Goal: Task Accomplishment & Management: Manage account settings

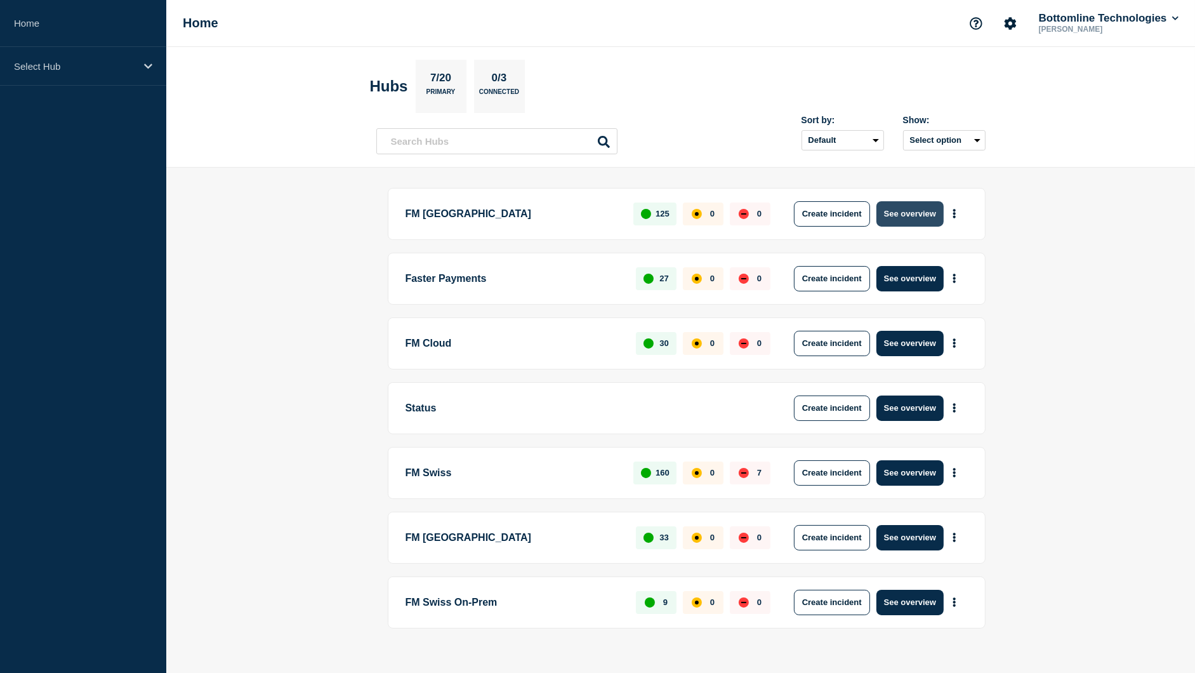
click at [912, 212] on button "See overview" at bounding box center [910, 213] width 67 height 25
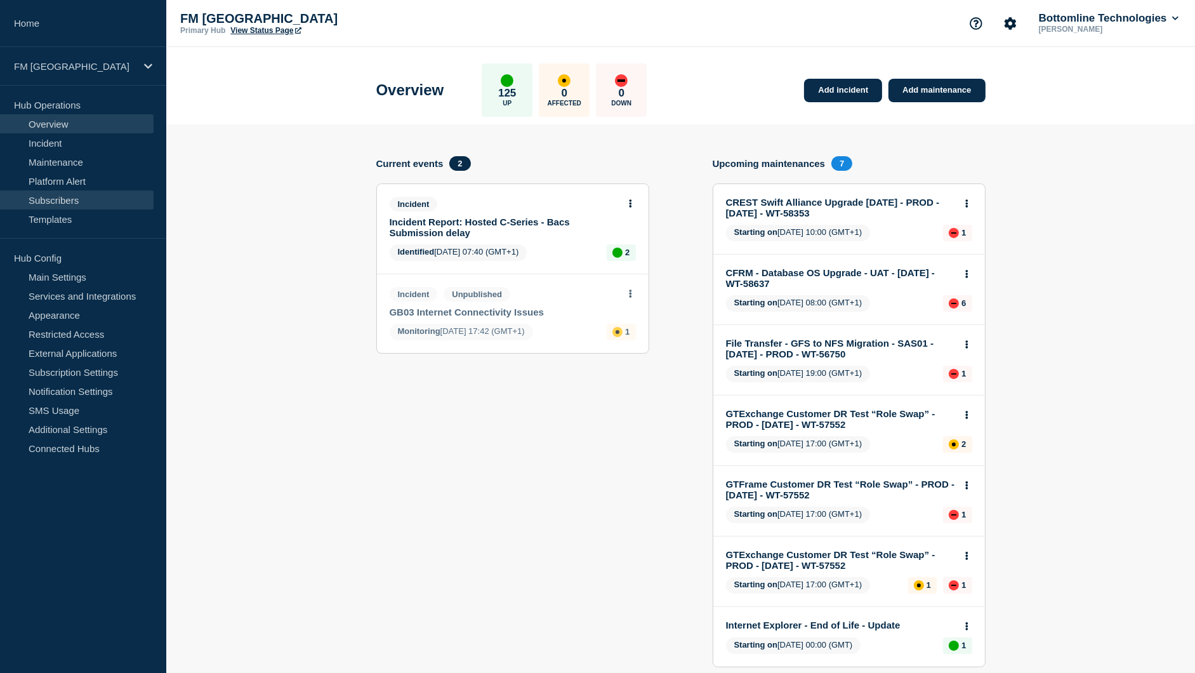
click at [78, 199] on link "Subscribers" at bounding box center [77, 199] width 154 height 19
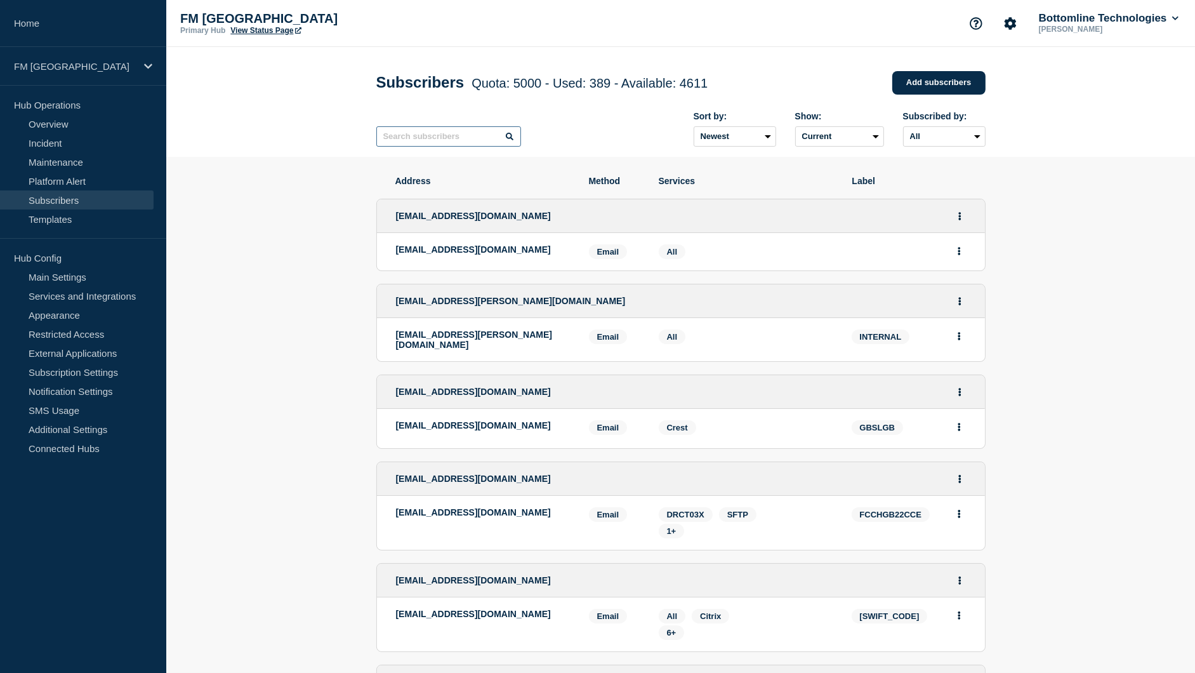
click at [422, 144] on input "text" at bounding box center [448, 136] width 145 height 20
click at [418, 144] on input "text" at bounding box center [448, 136] width 145 height 20
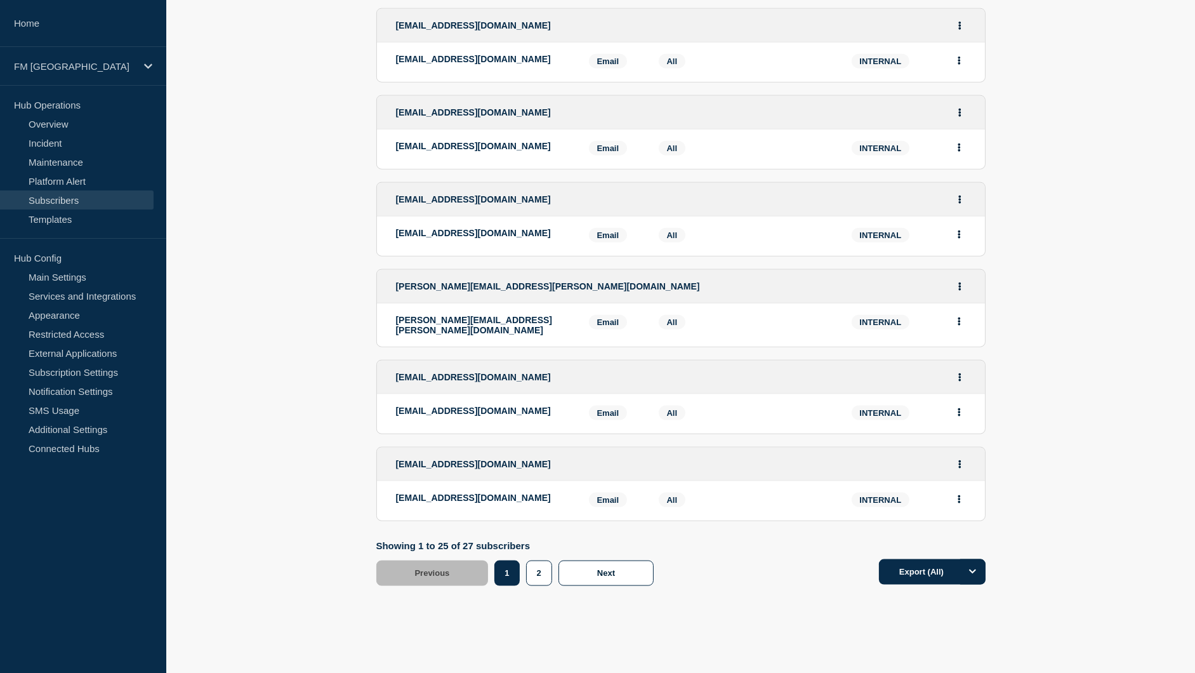
scroll to position [1904, 0]
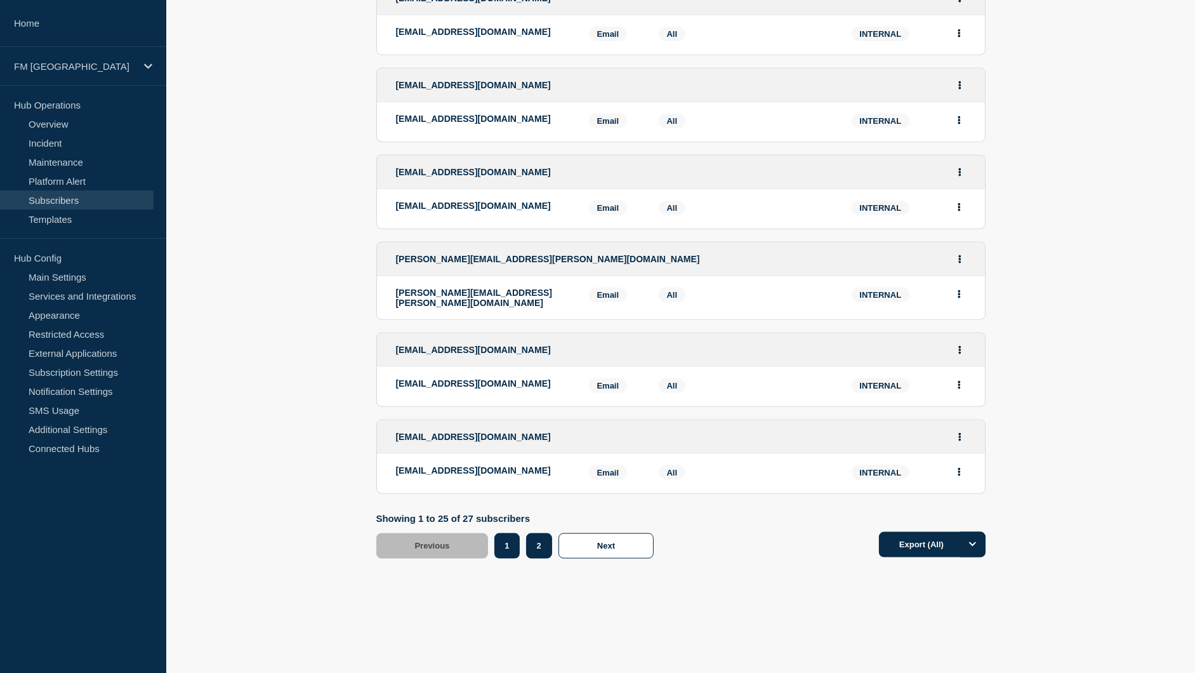
type input "INTERNAL"
drag, startPoint x: 531, startPoint y: 553, endPoint x: 569, endPoint y: 542, distance: 39.0
click at [531, 552] on button "2" at bounding box center [539, 545] width 26 height 25
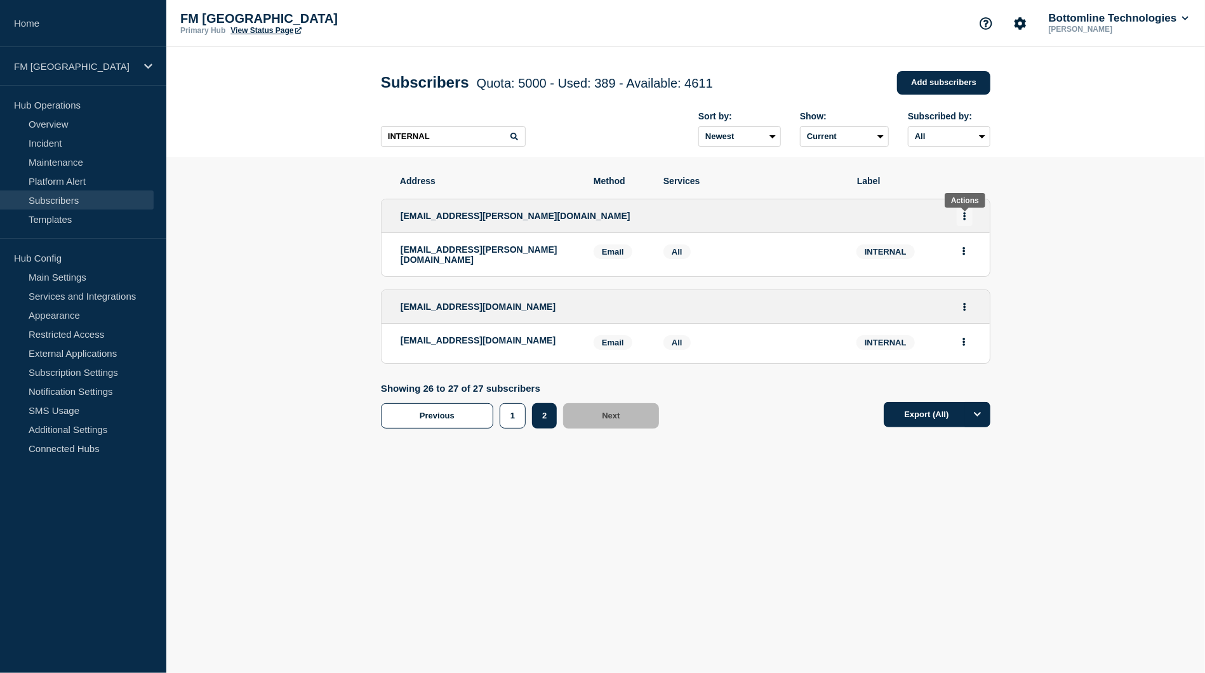
click at [969, 220] on button "Actions" at bounding box center [965, 216] width 16 height 20
click at [965, 273] on button "Delete" at bounding box center [965, 269] width 24 height 10
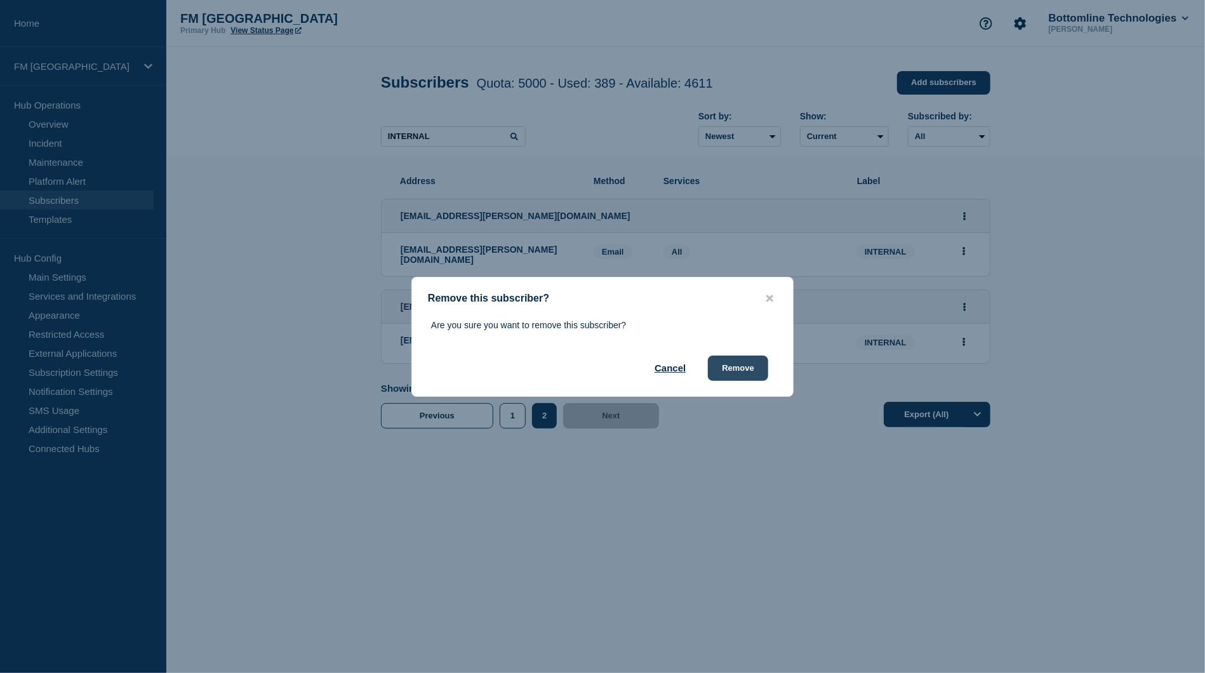
click at [755, 369] on button "Remove" at bounding box center [738, 367] width 60 height 25
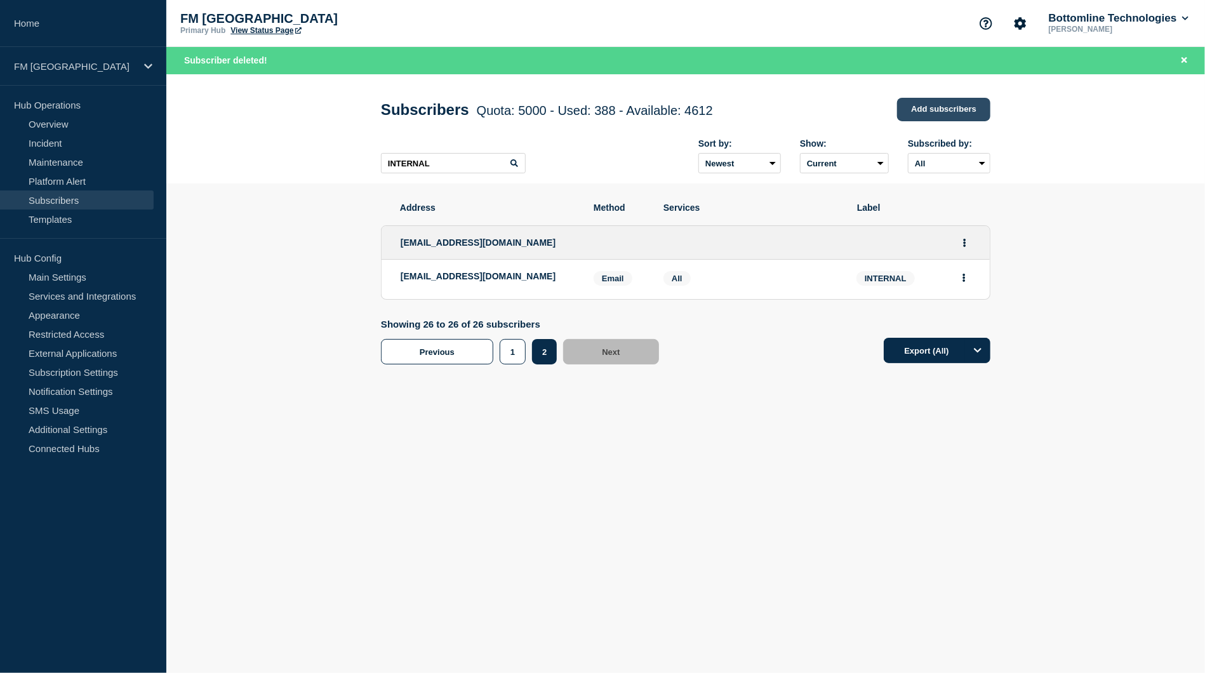
click at [924, 117] on link "Add subscribers" at bounding box center [943, 109] width 93 height 23
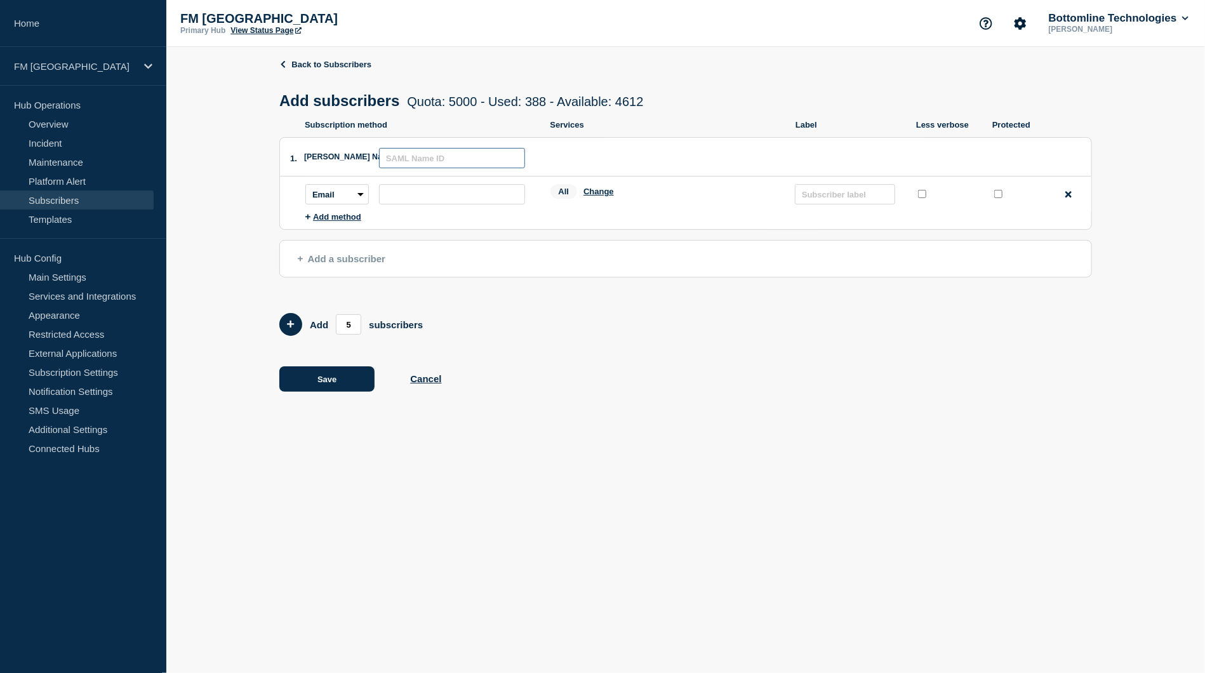
click at [439, 163] on input "text" at bounding box center [452, 158] width 146 height 20
paste input "FM-Ops-SaaS <FM-Ops-SaaS@bottomline.com>"
type input "FM-Ops-SaaS@bottomline.com"
paste input "FM-Ops-SaaS@bottomline.com"
type input "FM-Ops-SaaS@bottomline.com"
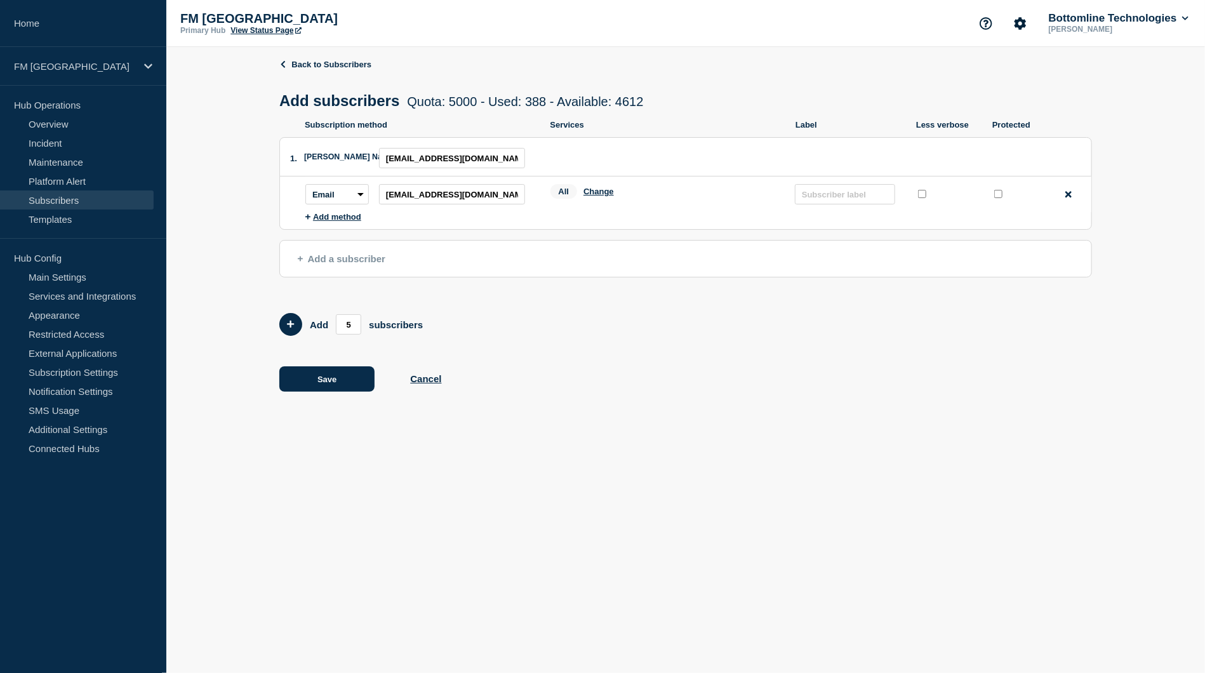
click at [612, 189] on div "All Change" at bounding box center [666, 194] width 232 height 20
click at [605, 196] on button "Change" at bounding box center [598, 192] width 30 height 10
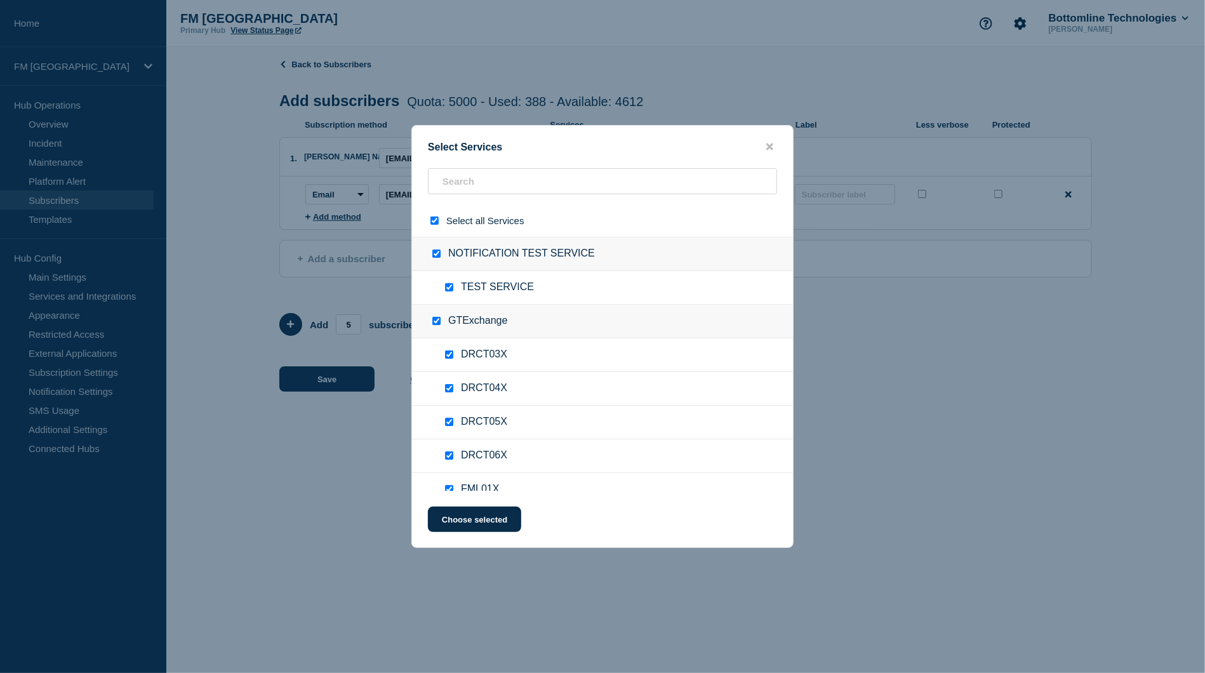
click at [496, 223] on span "Select all Services" at bounding box center [485, 220] width 78 height 11
click at [446, 223] on div "Select all Services" at bounding box center [602, 220] width 381 height 32
click at [434, 221] on input "select all checkbox" at bounding box center [434, 220] width 8 height 8
checkbox input "false"
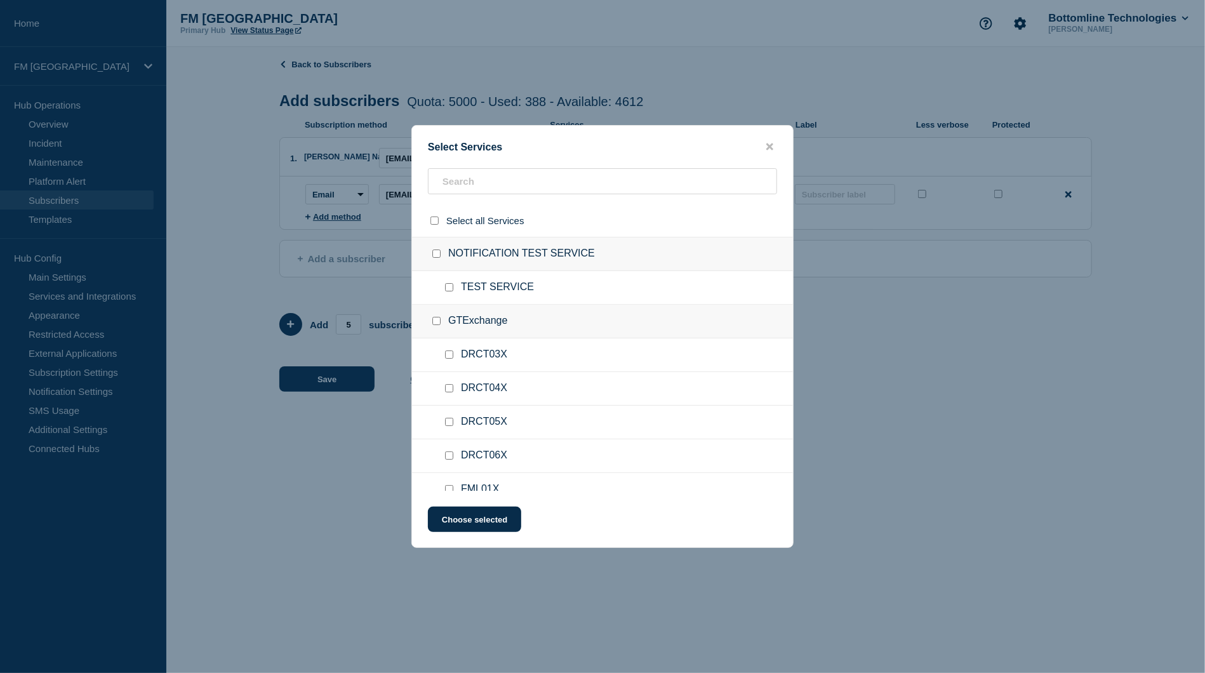
checkbox input "false"
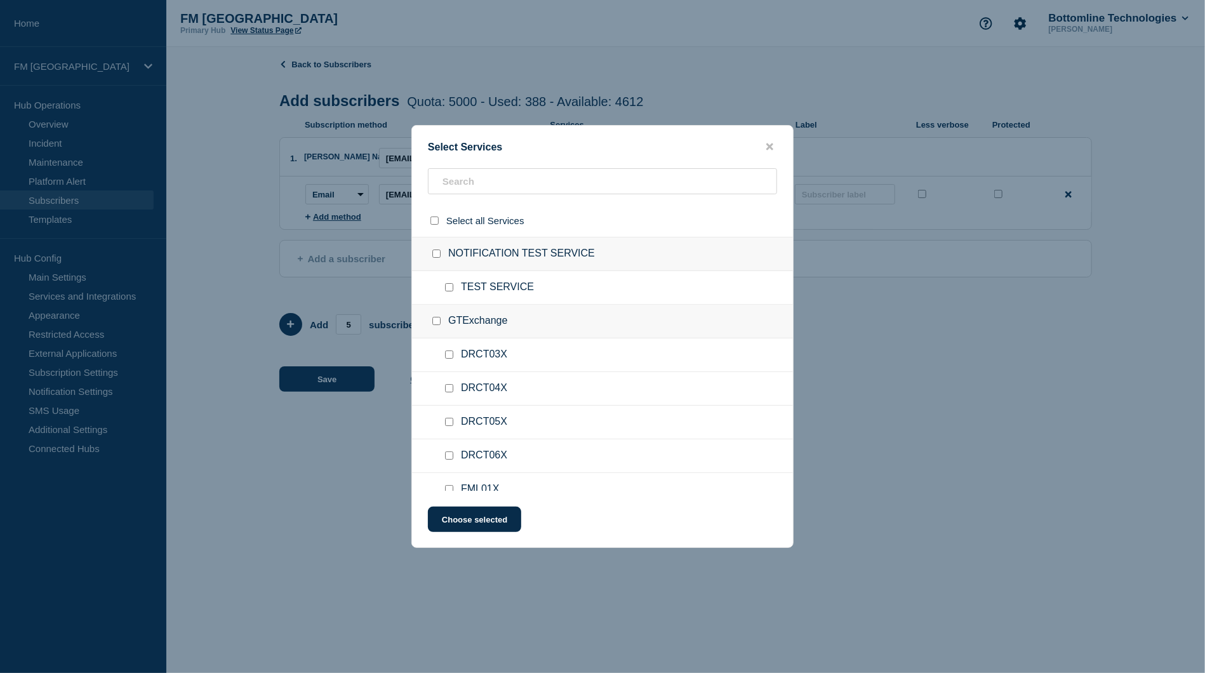
checkbox input "false"
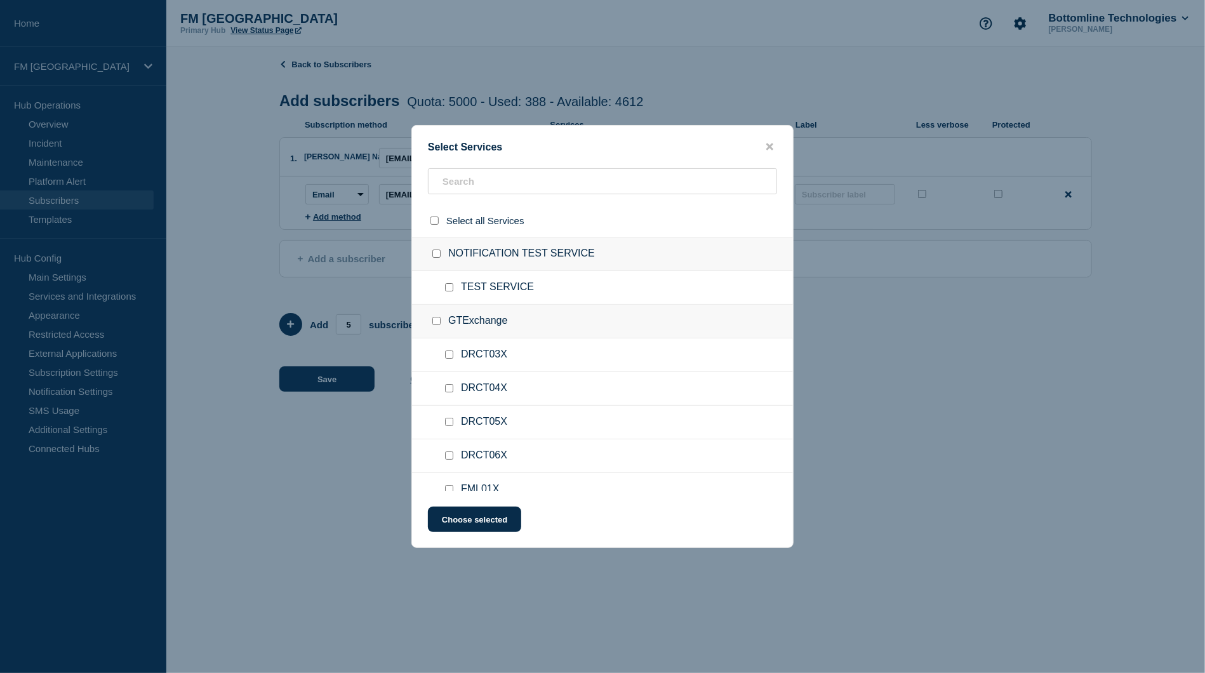
checkbox input "false"
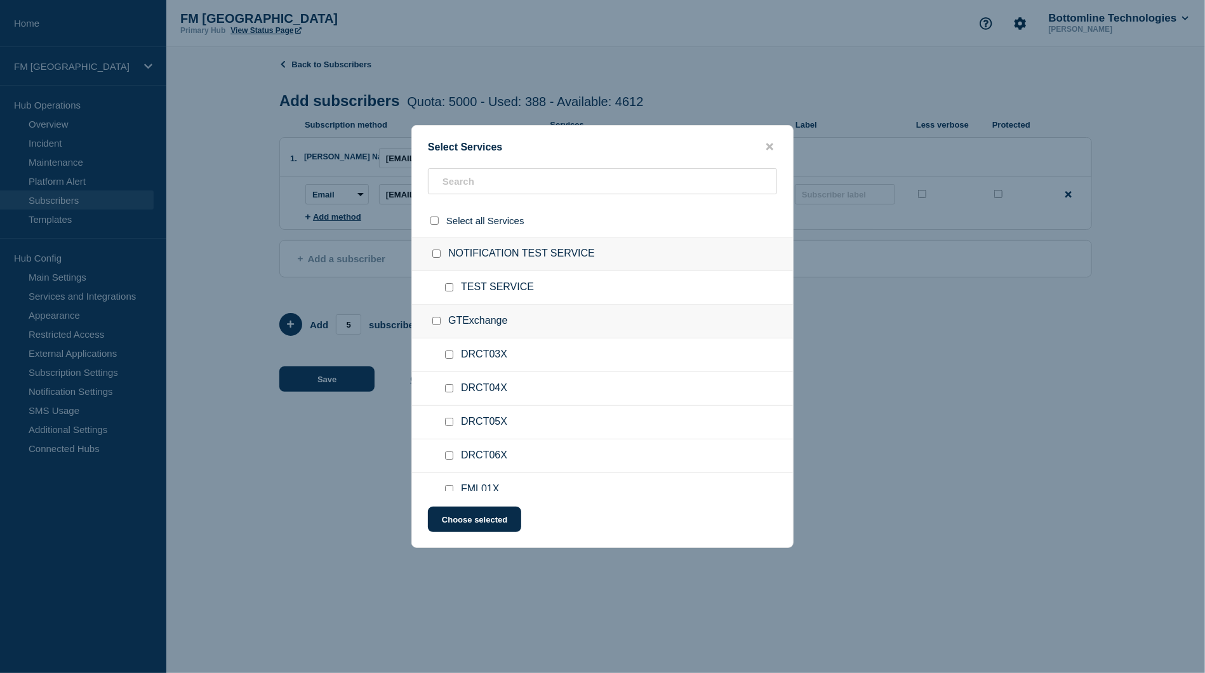
checkbox input "false"
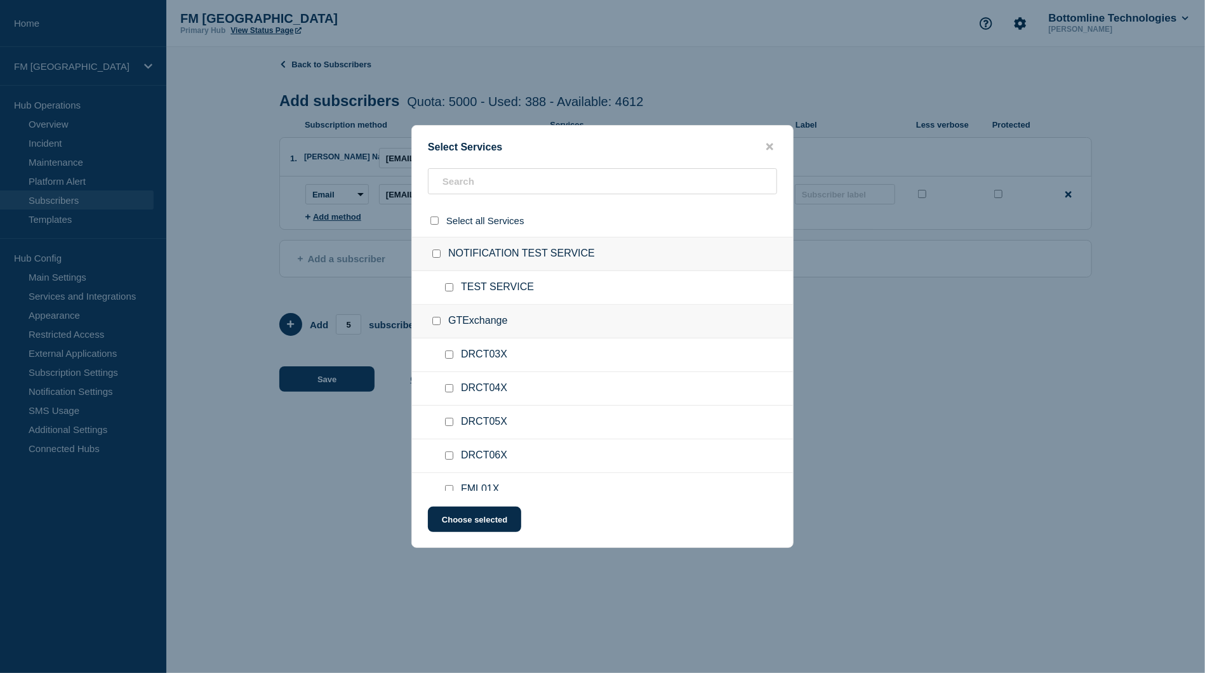
checkbox input "false"
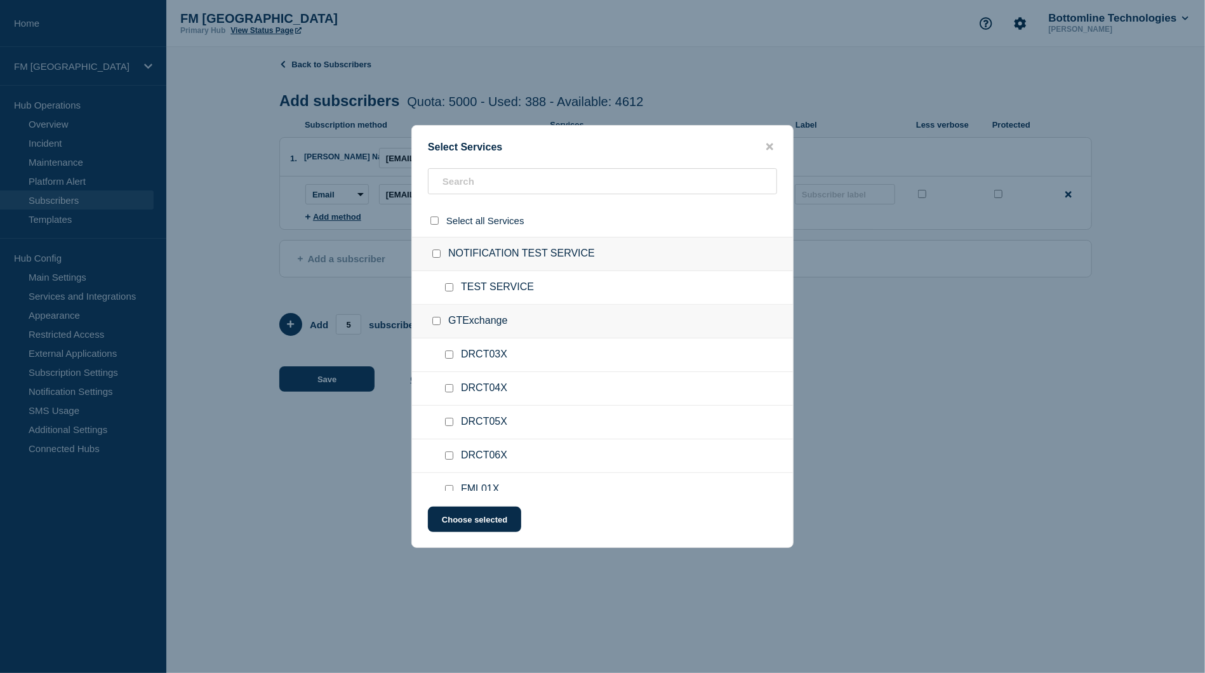
checkbox input "false"
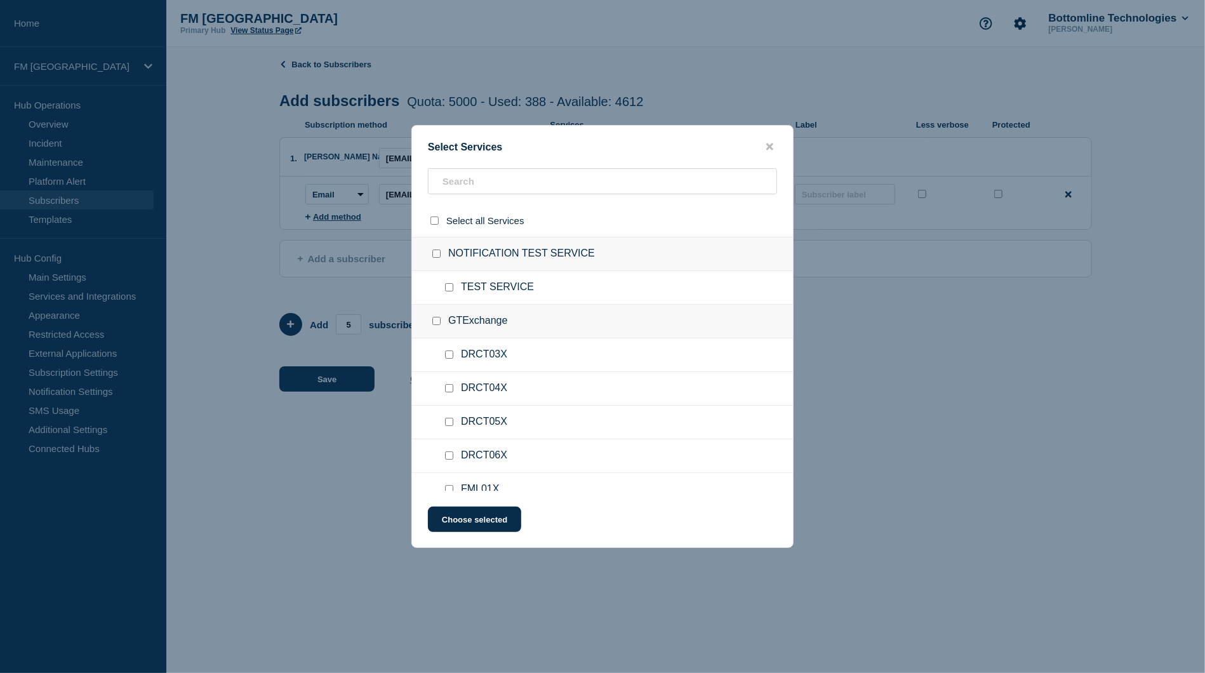
checkbox input "false"
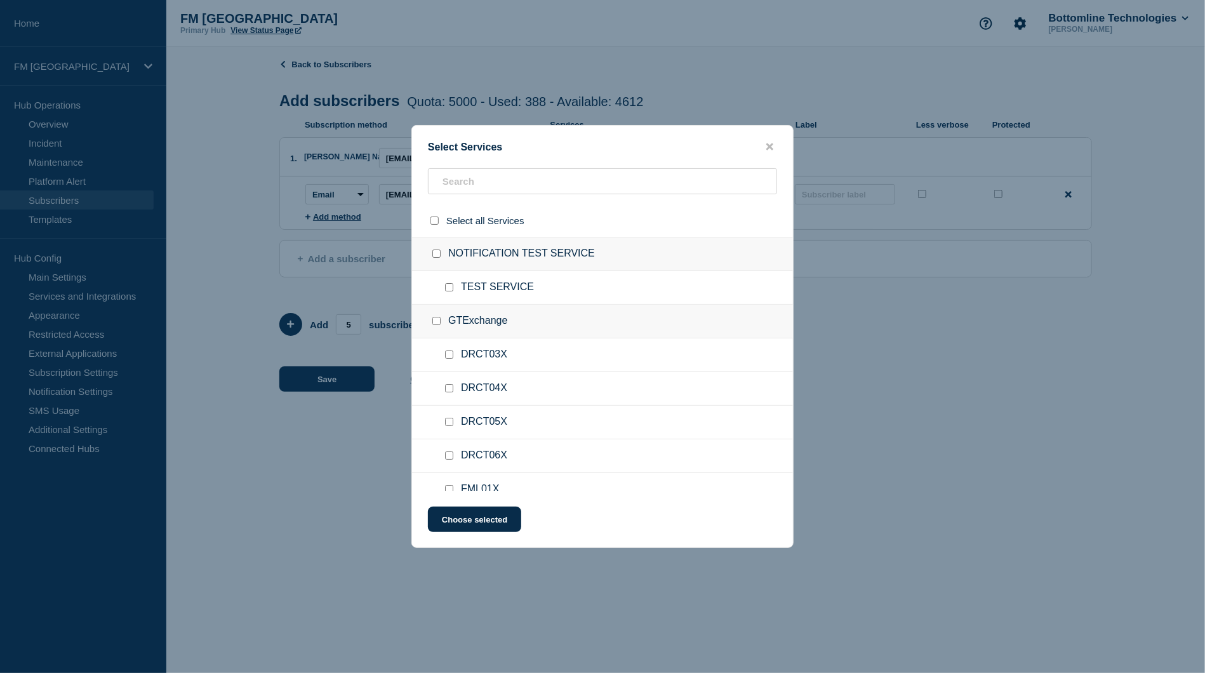
checkbox input "false"
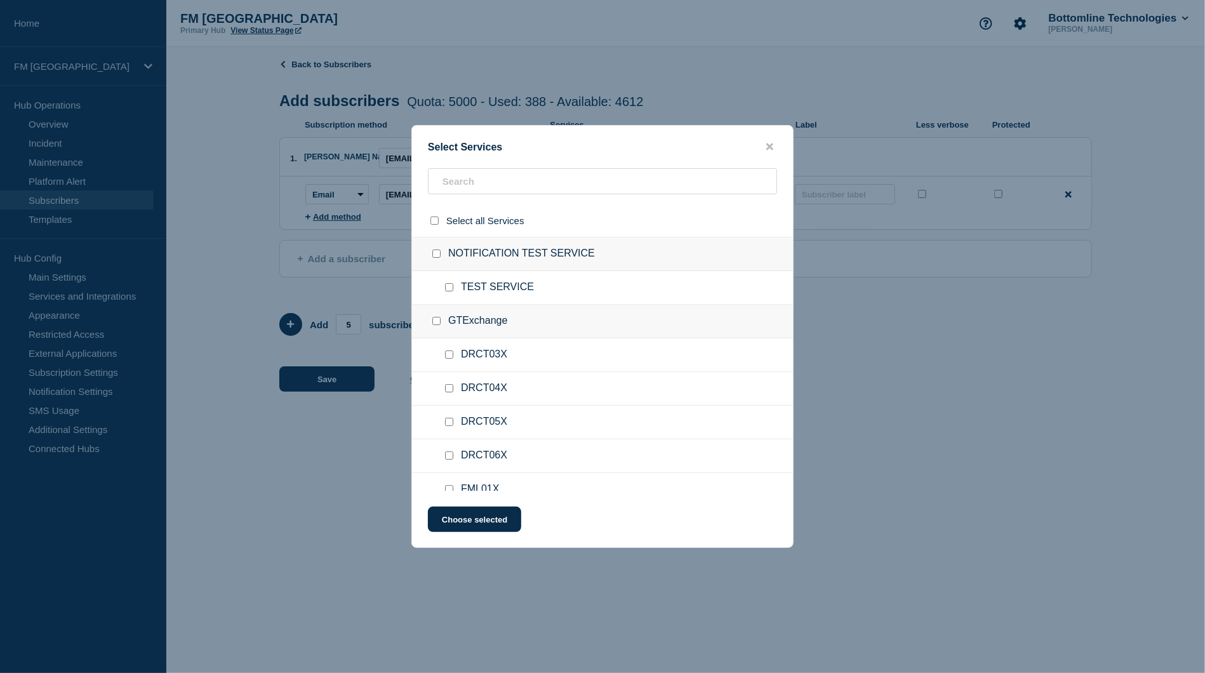
checkbox input "false"
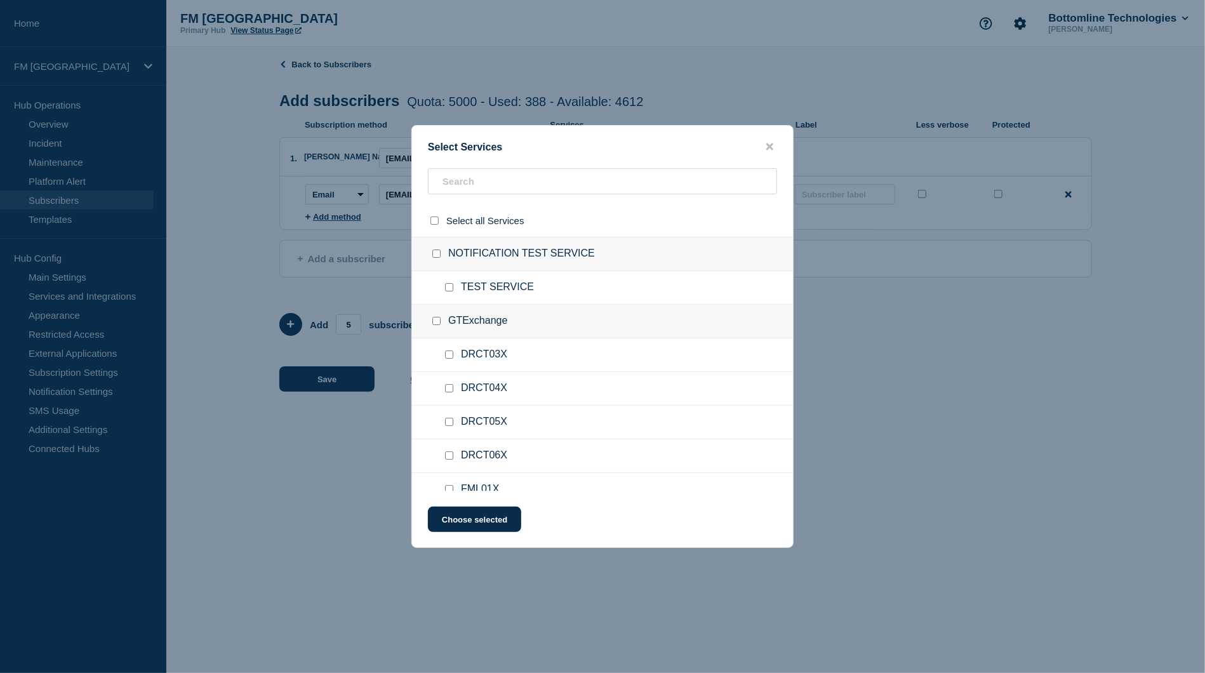
checkbox input "false"
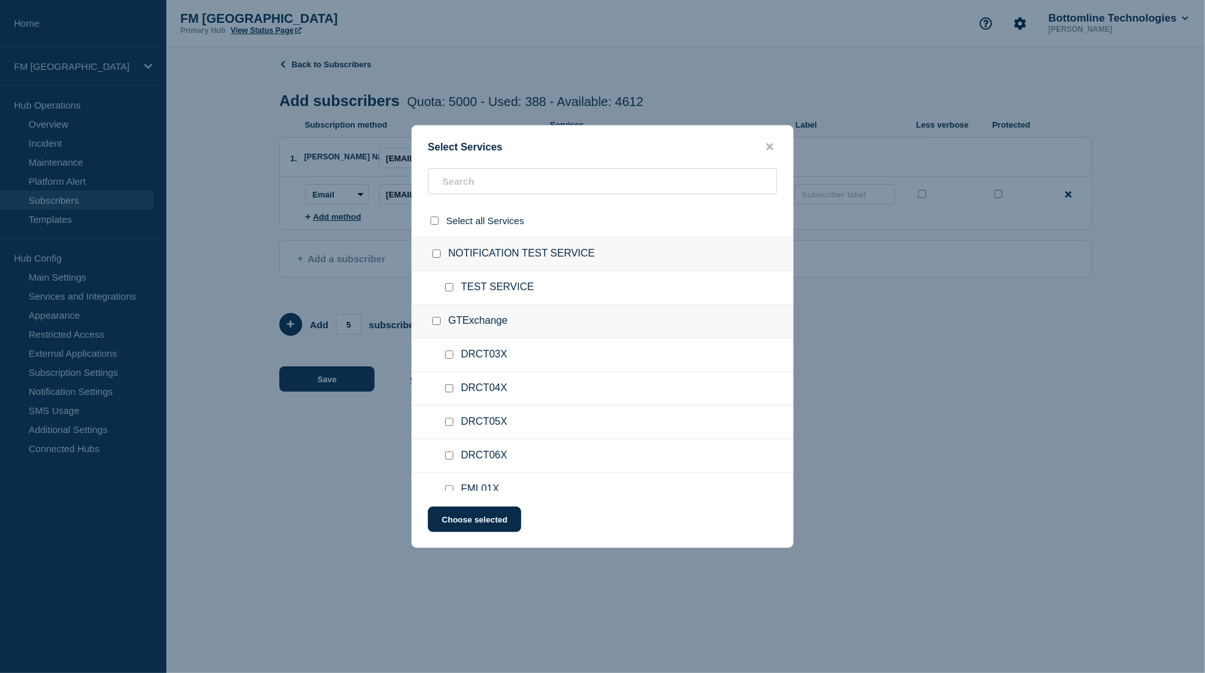
checkbox input "false"
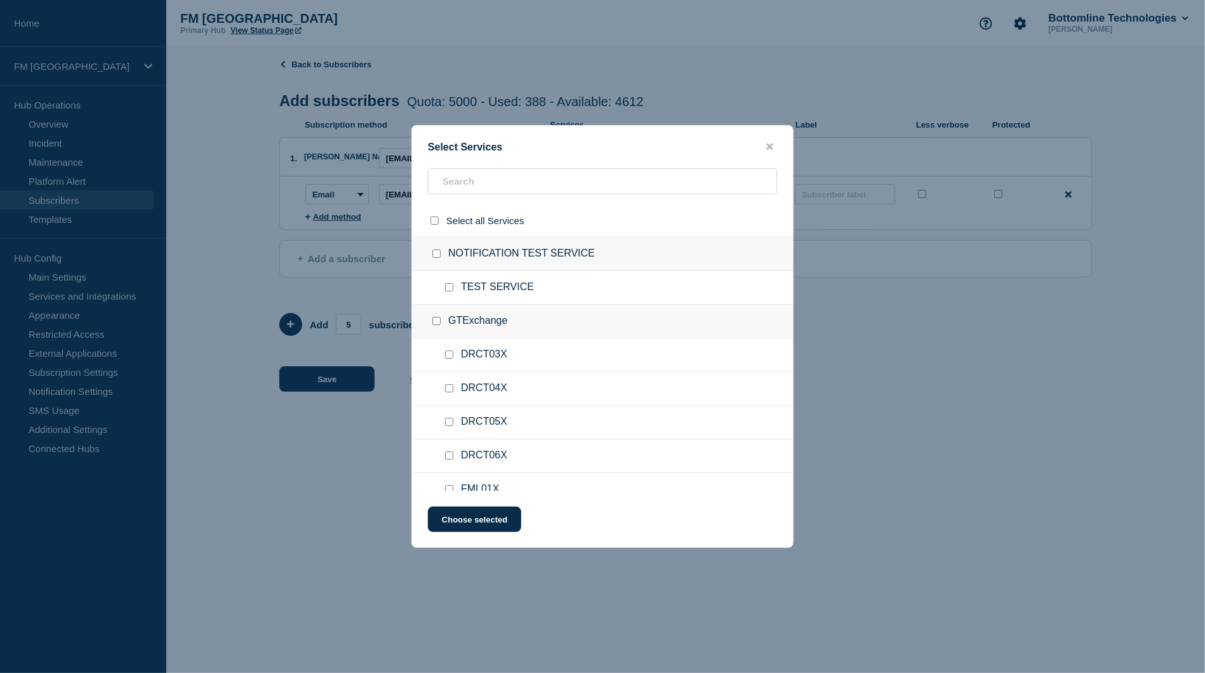
checkbox input "false"
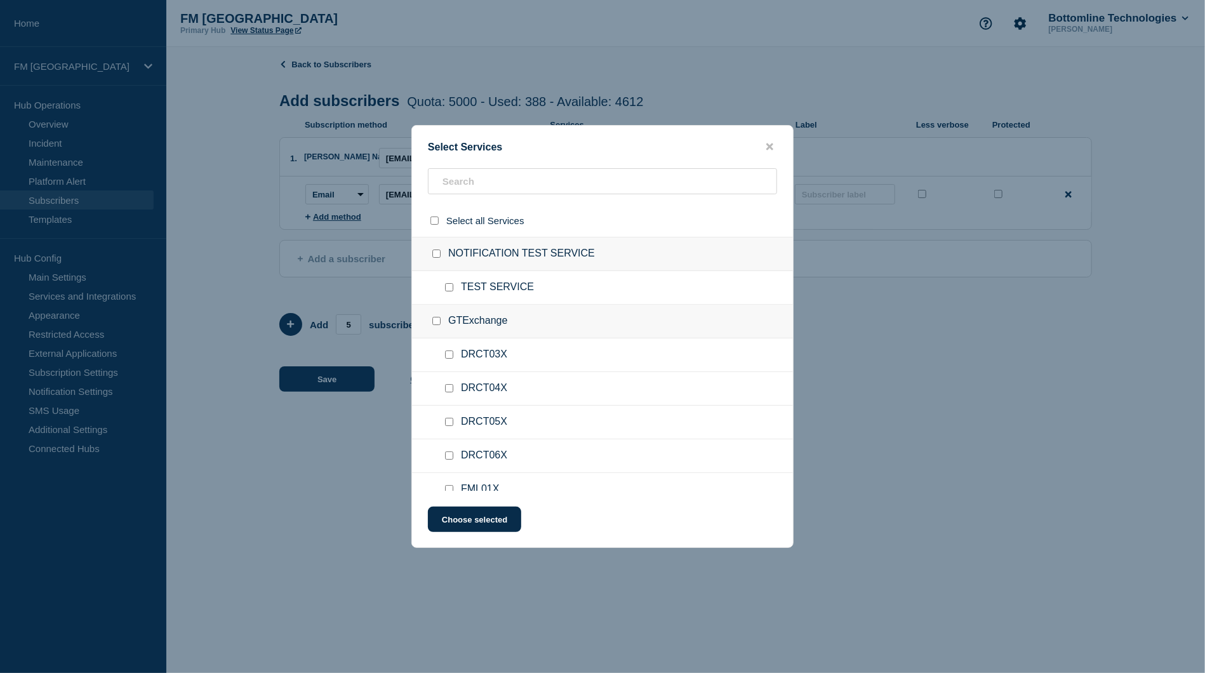
checkbox input "false"
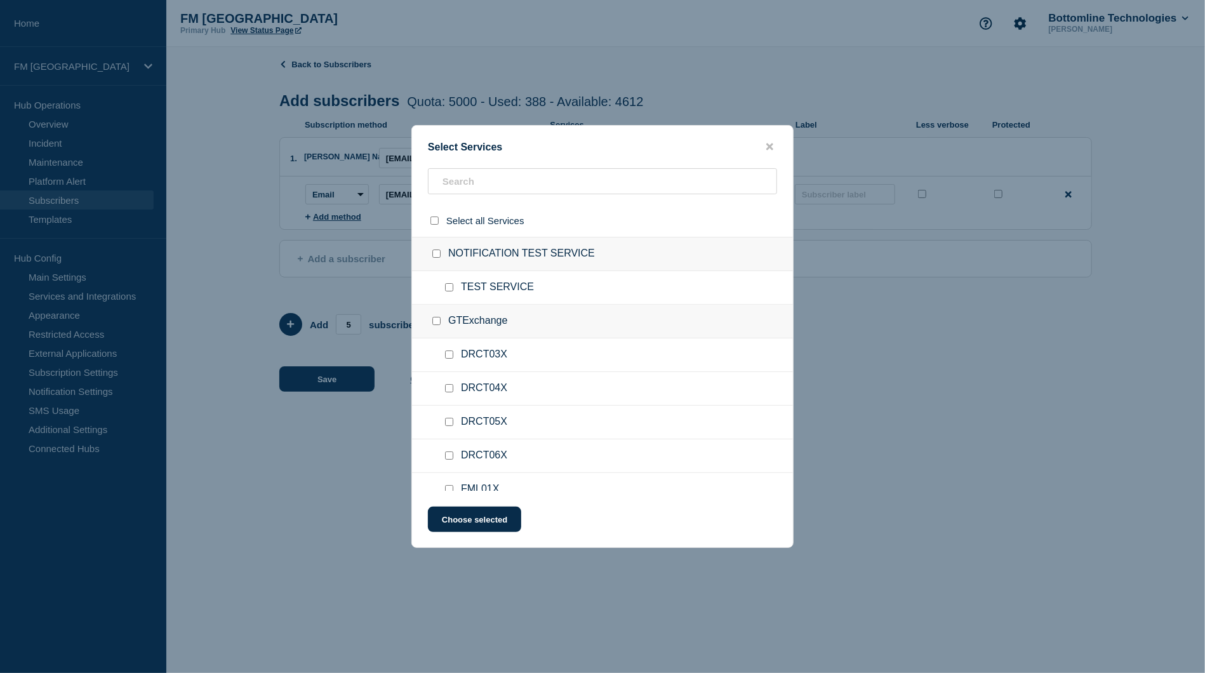
checkbox input "false"
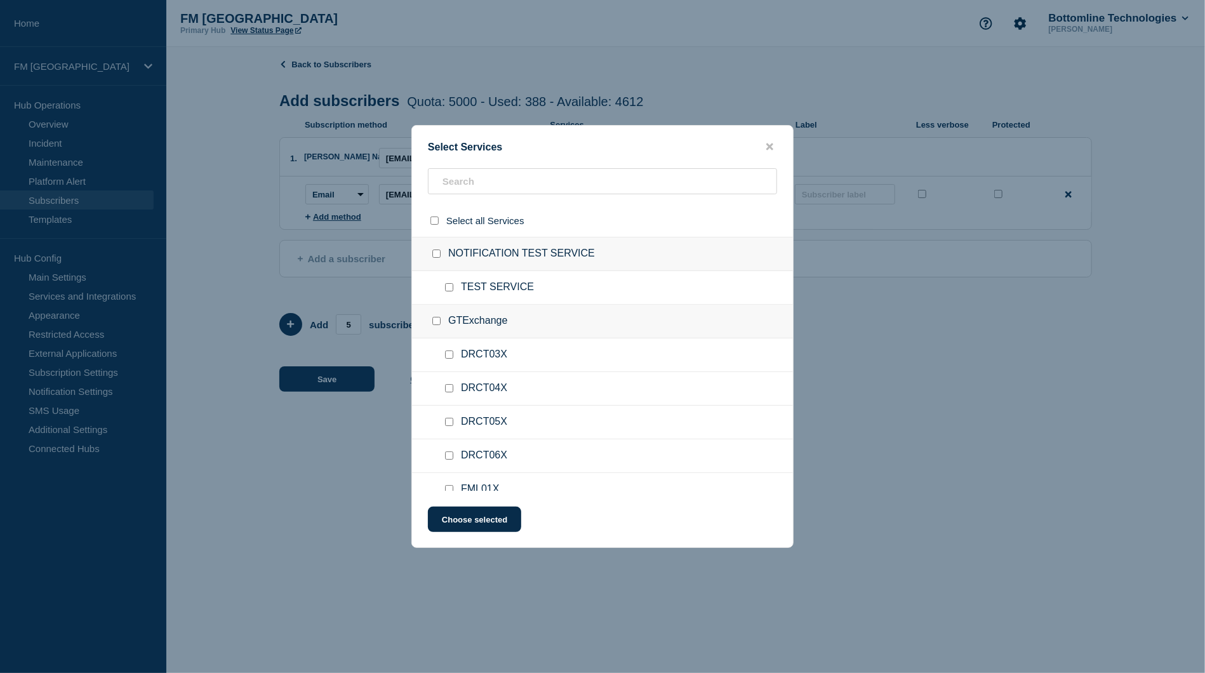
checkbox input "false"
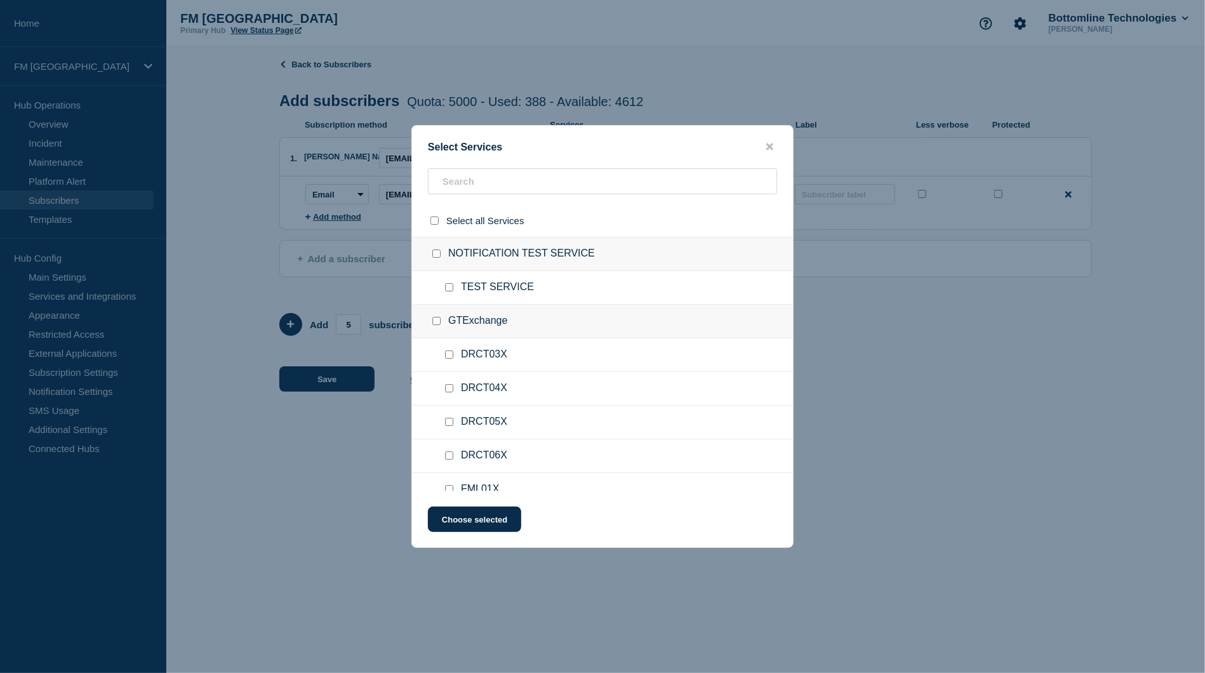
checkbox input "false"
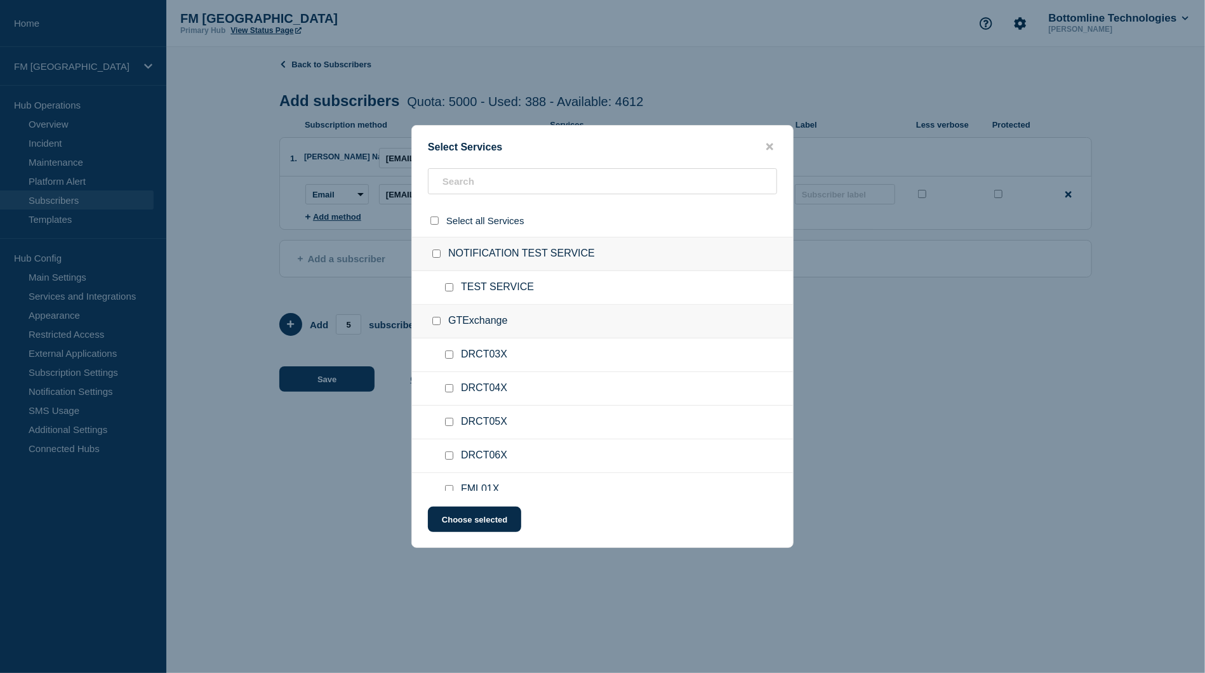
checkbox input "false"
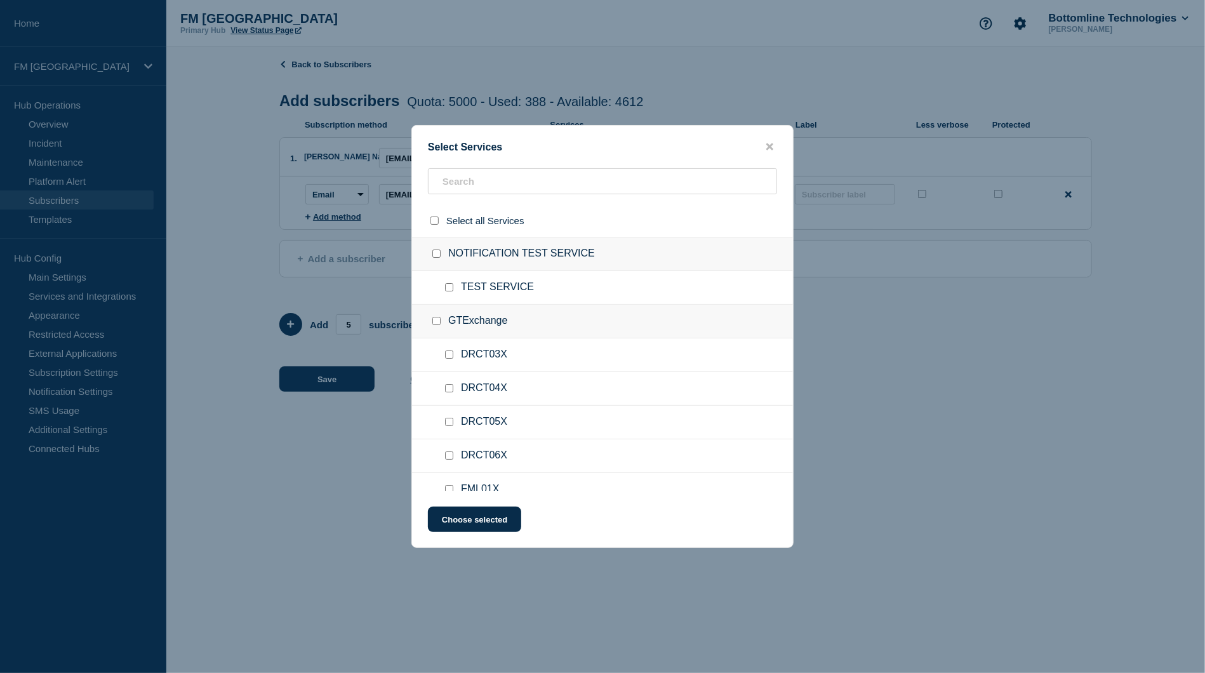
checkbox input "false"
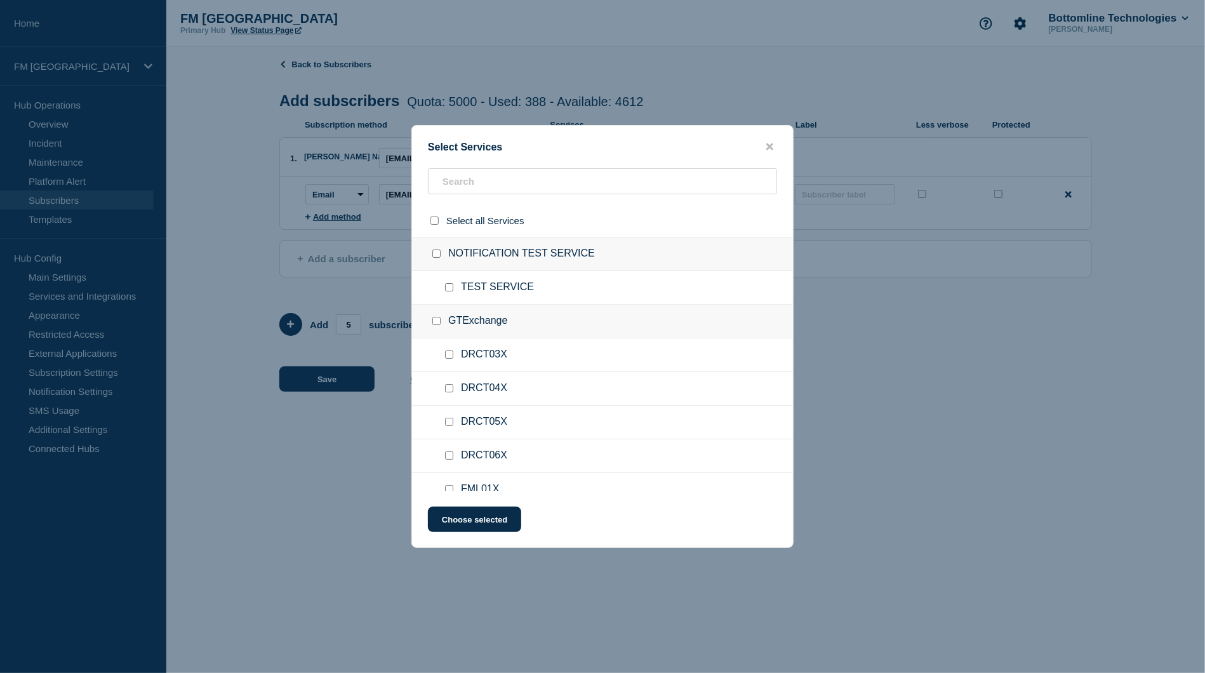
checkbox input "false"
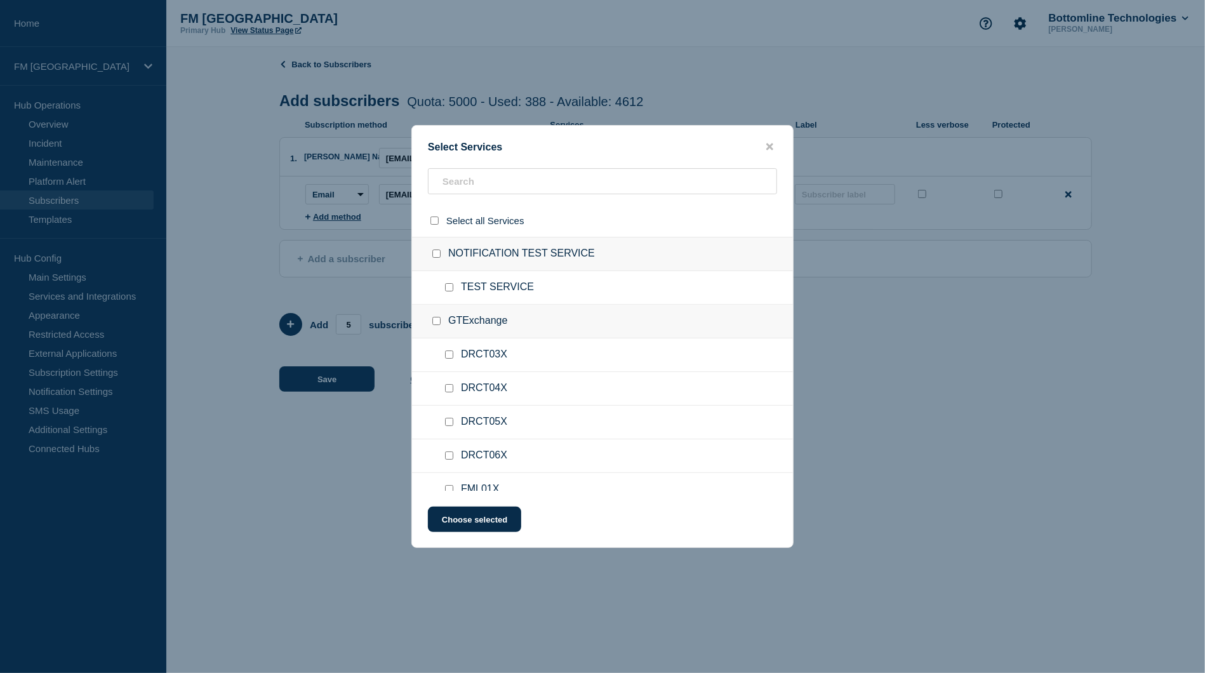
checkbox input "false"
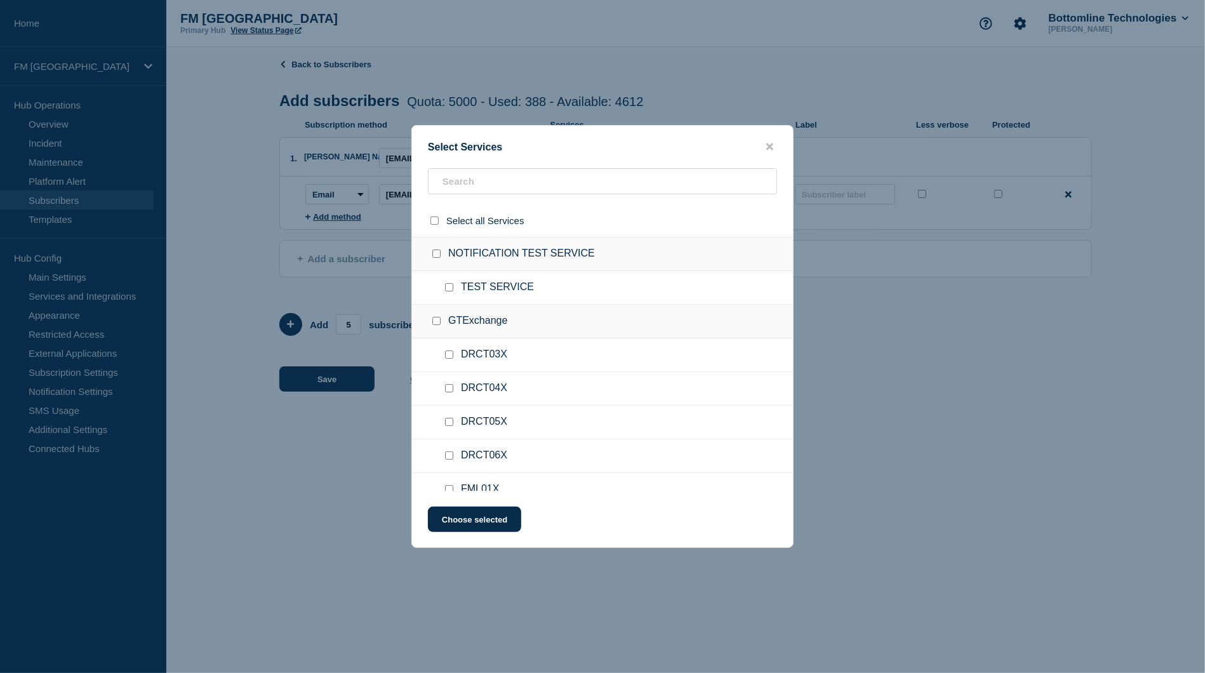
checkbox input "false"
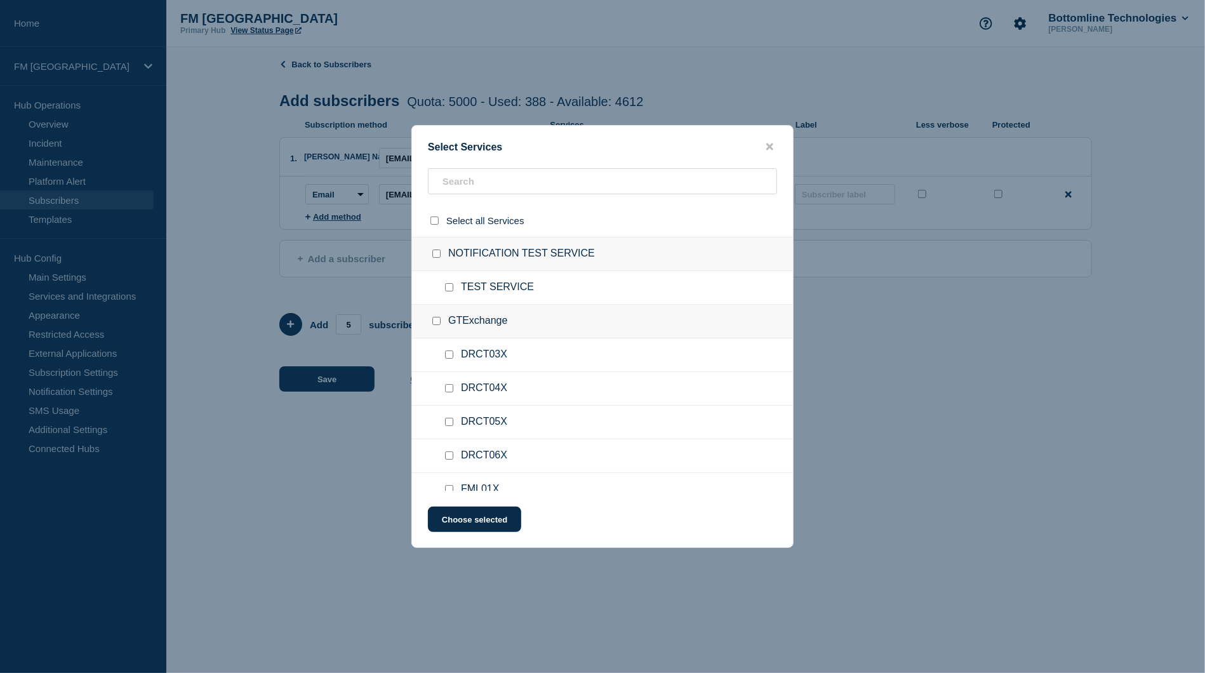
checkbox input "false"
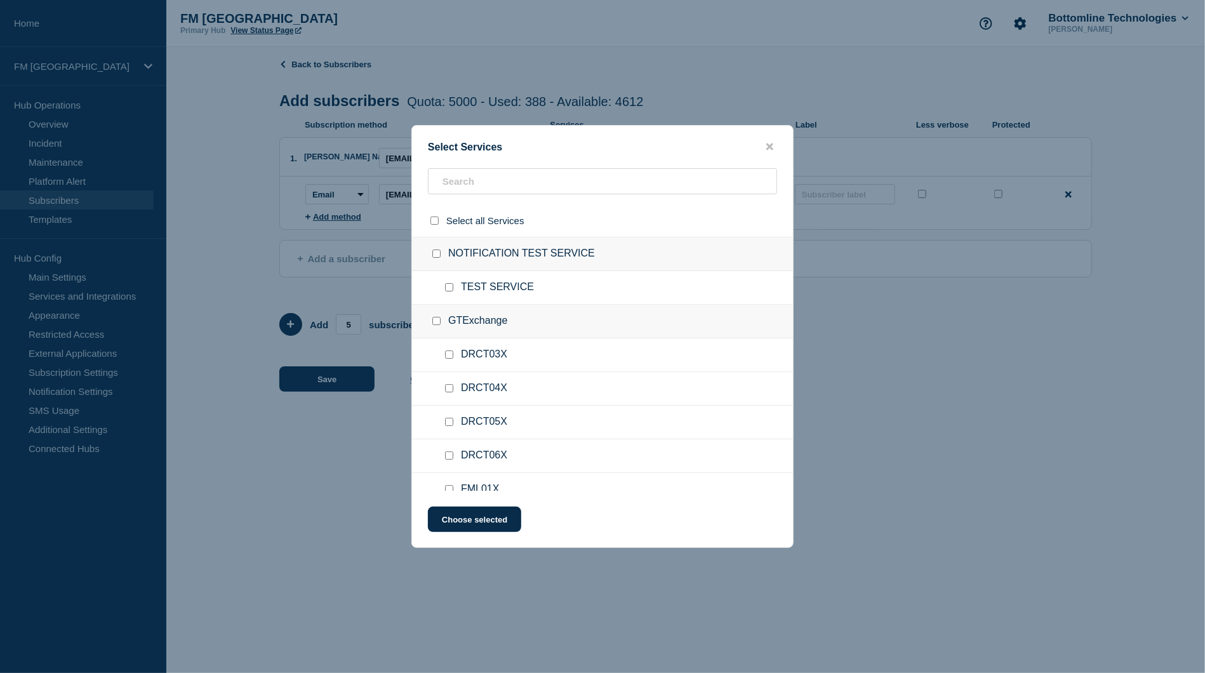
checkbox input "false"
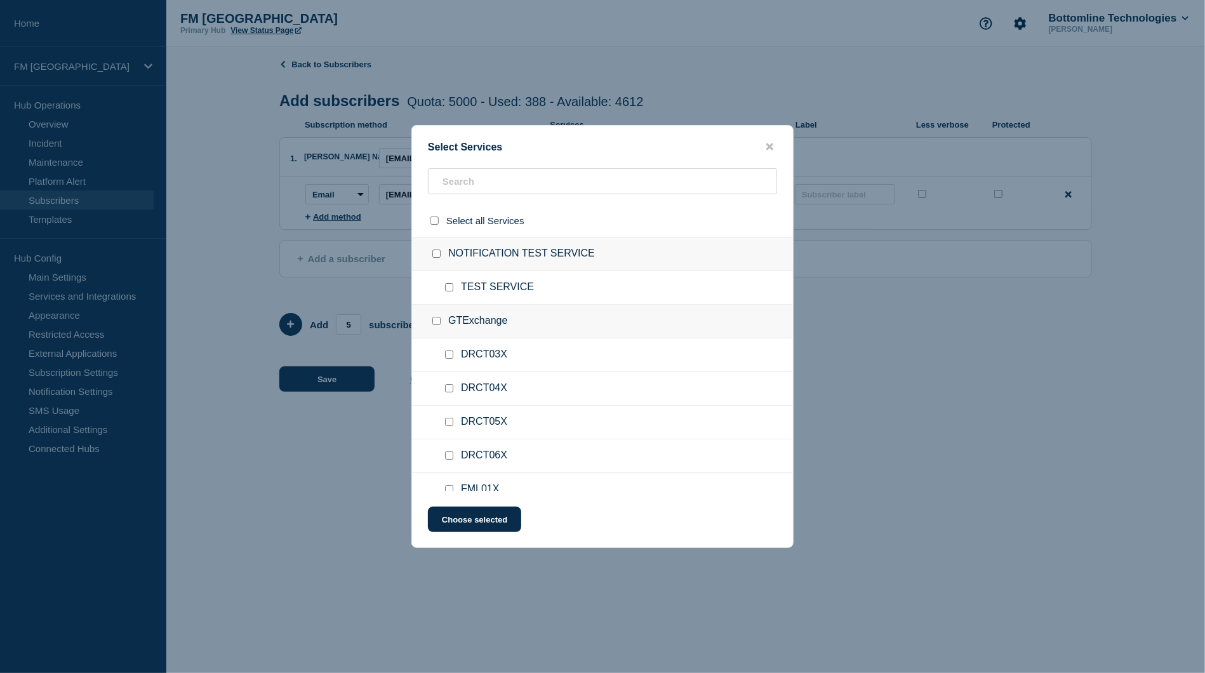
checkbox input "false"
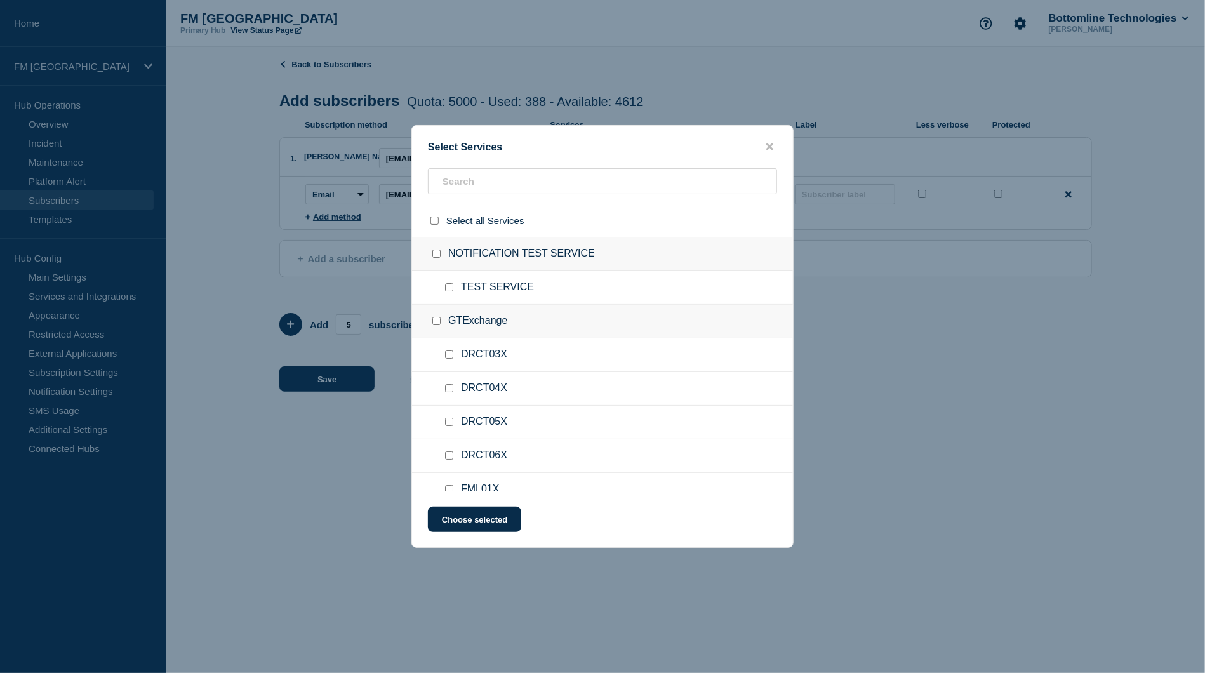
checkbox input "false"
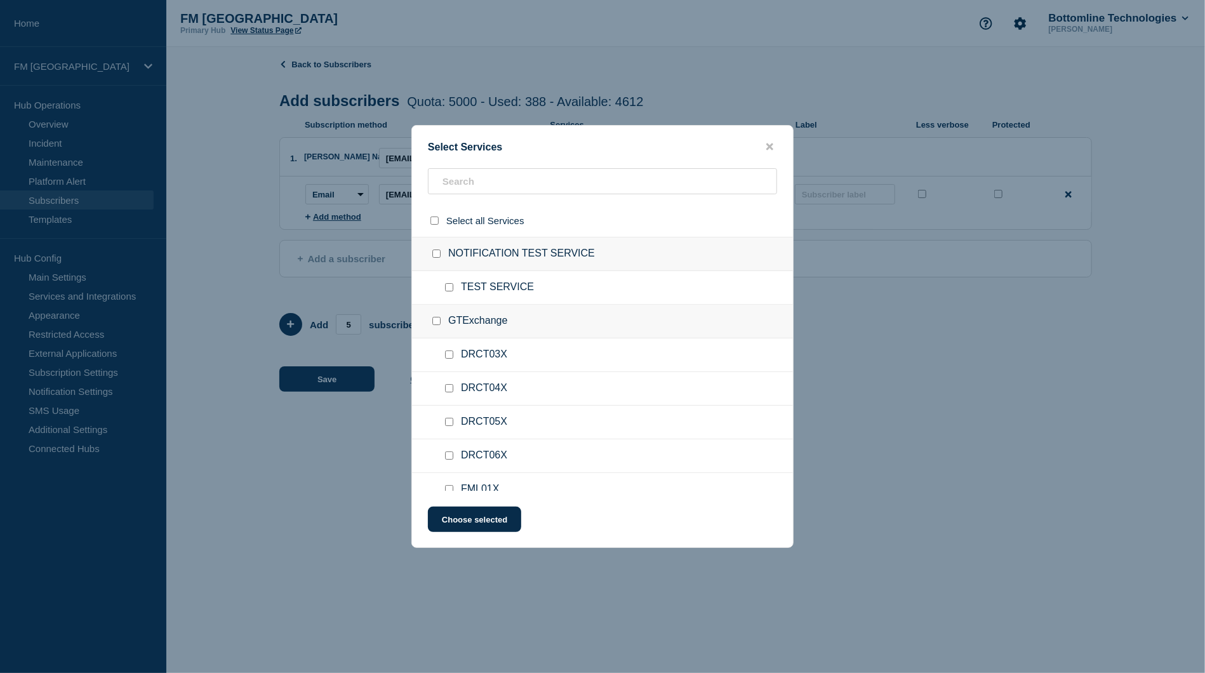
checkbox input "false"
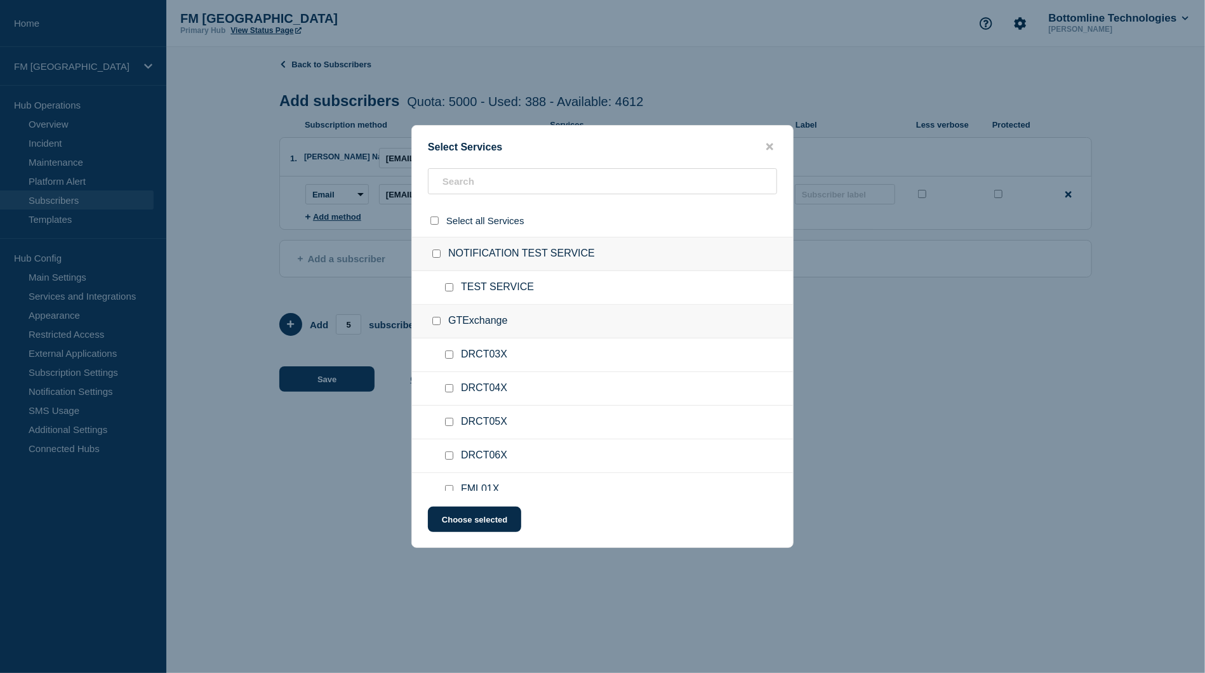
checkbox input "false"
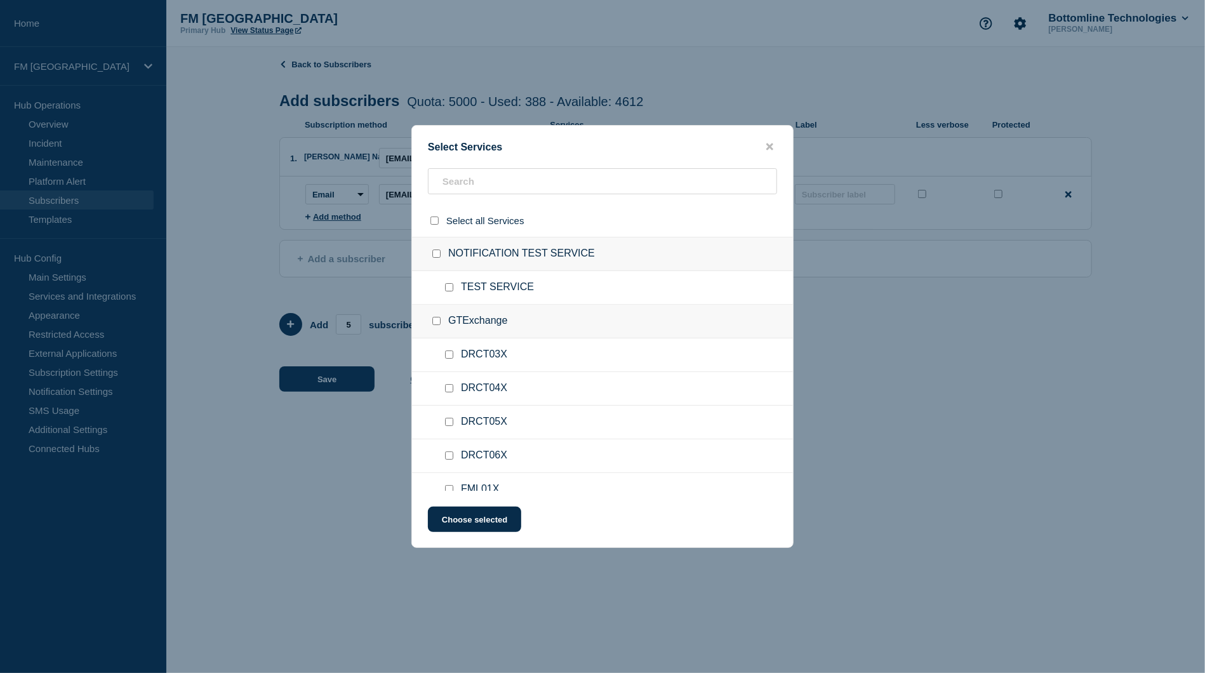
checkbox input "false"
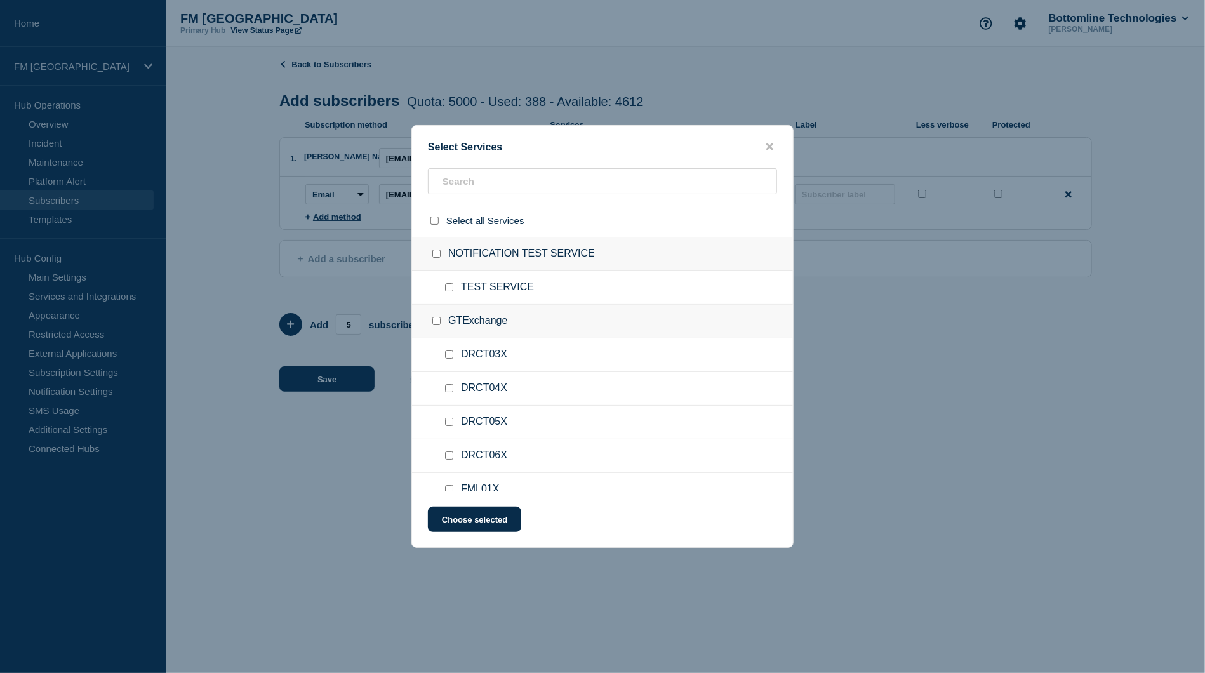
checkbox input "false"
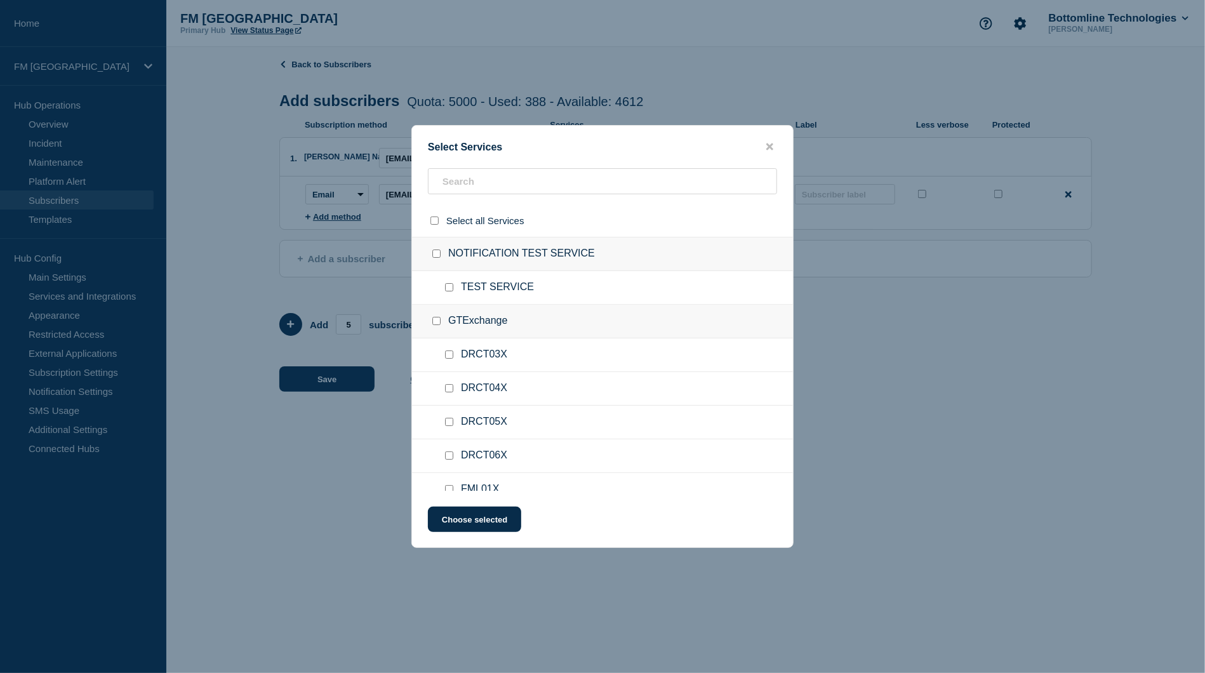
checkbox input "false"
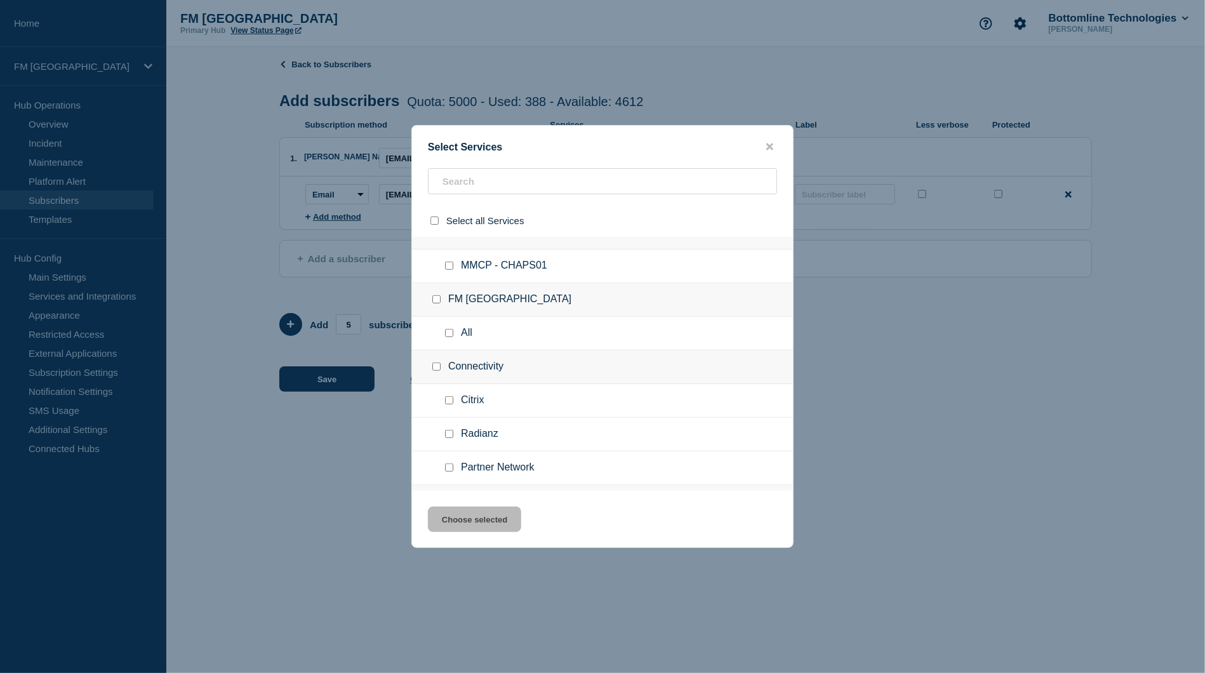
scroll to position [508, 0]
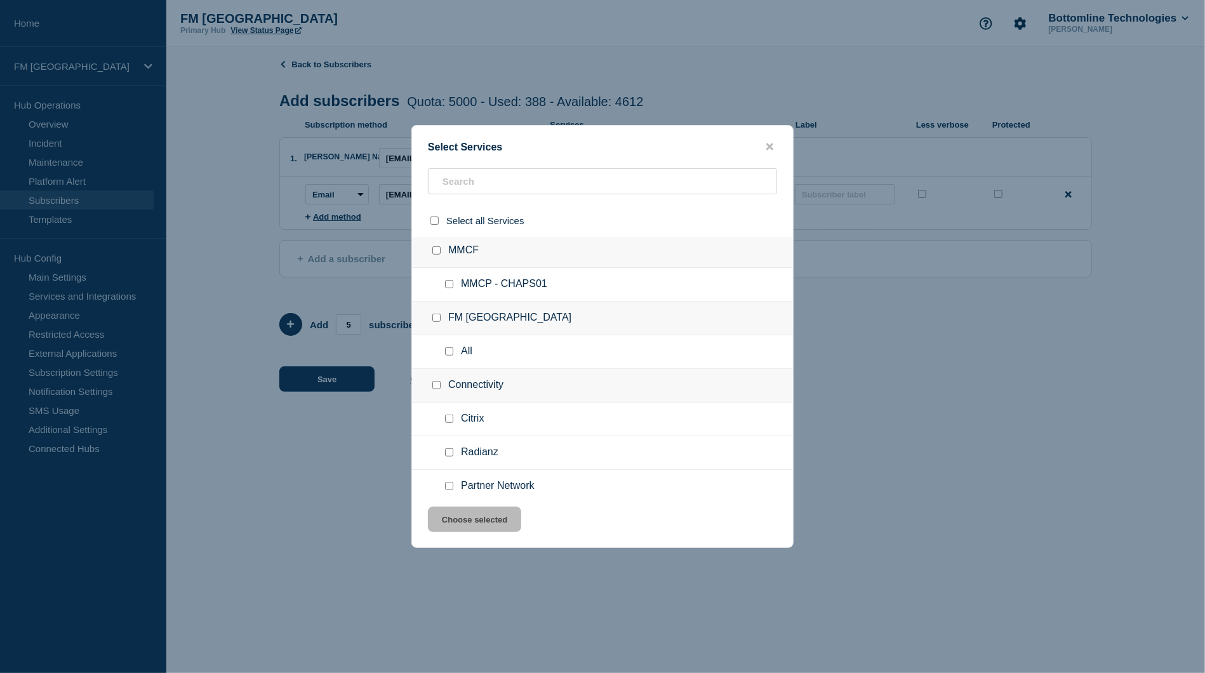
click at [450, 282] on input "MMCP - CHAPS01 checkbox" at bounding box center [449, 284] width 8 height 8
checkbox input "true"
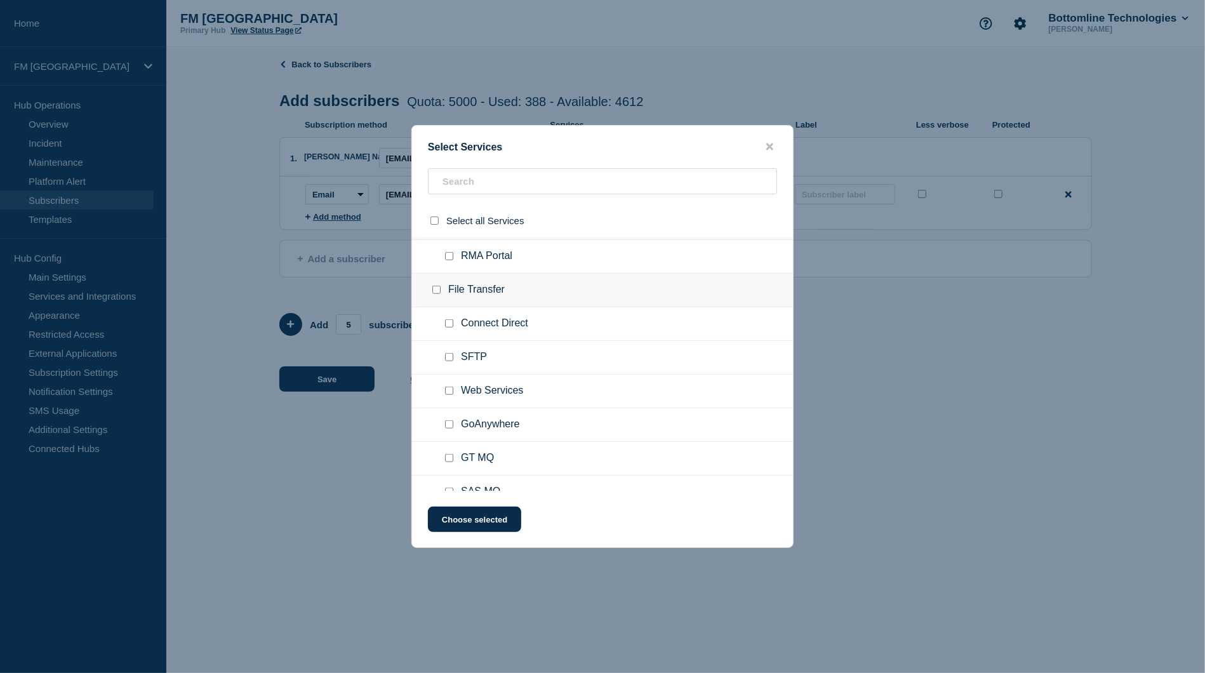
scroll to position [825, 0]
click at [453, 404] on input "GoAnywhere checkbox" at bounding box center [449, 404] width 8 height 8
checkbox input "true"
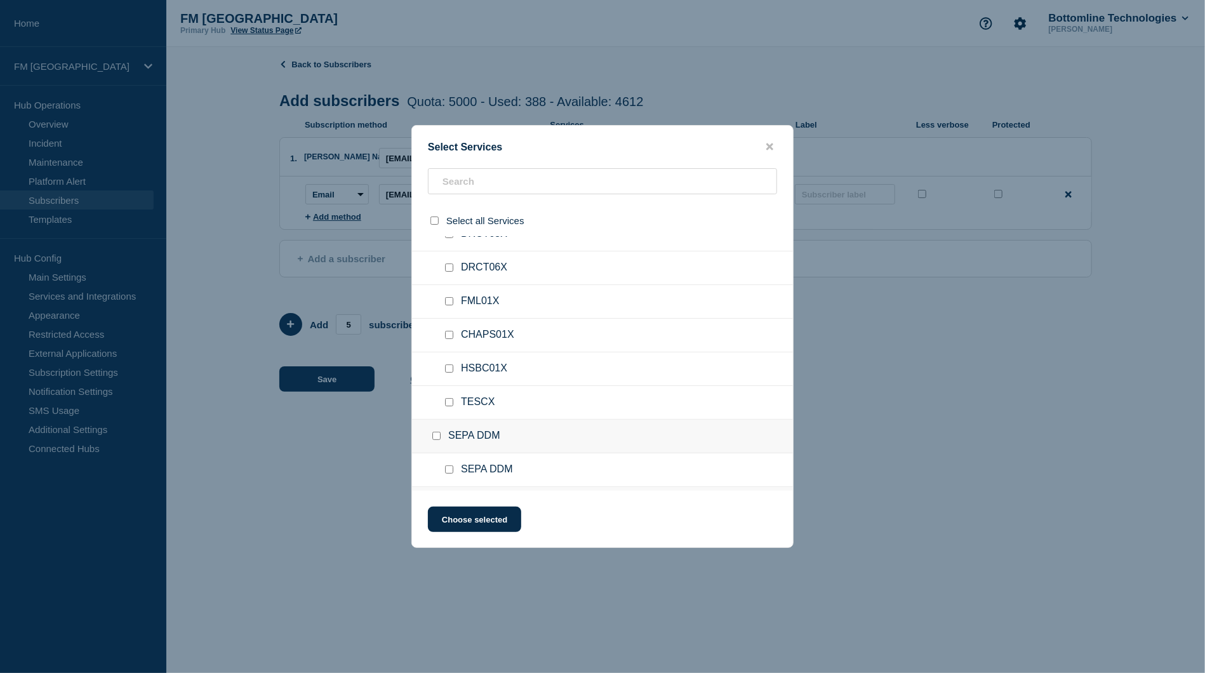
scroll to position [254, 0]
click at [458, 173] on input "text" at bounding box center [602, 181] width 349 height 26
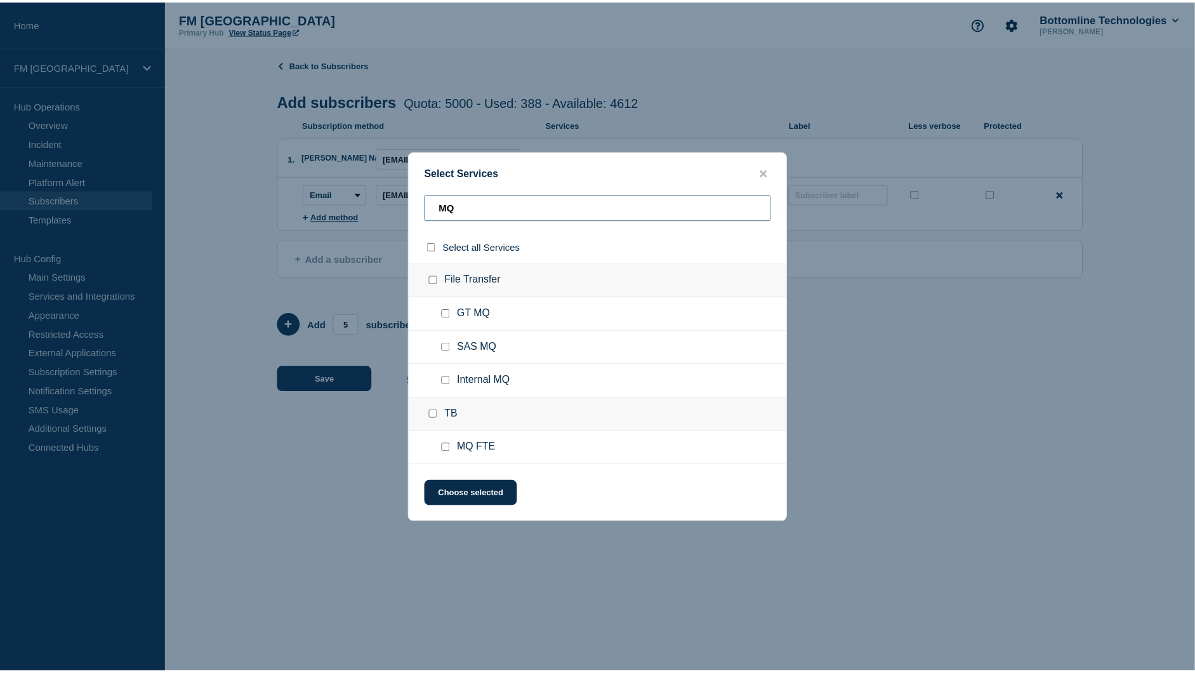
scroll to position [0, 0]
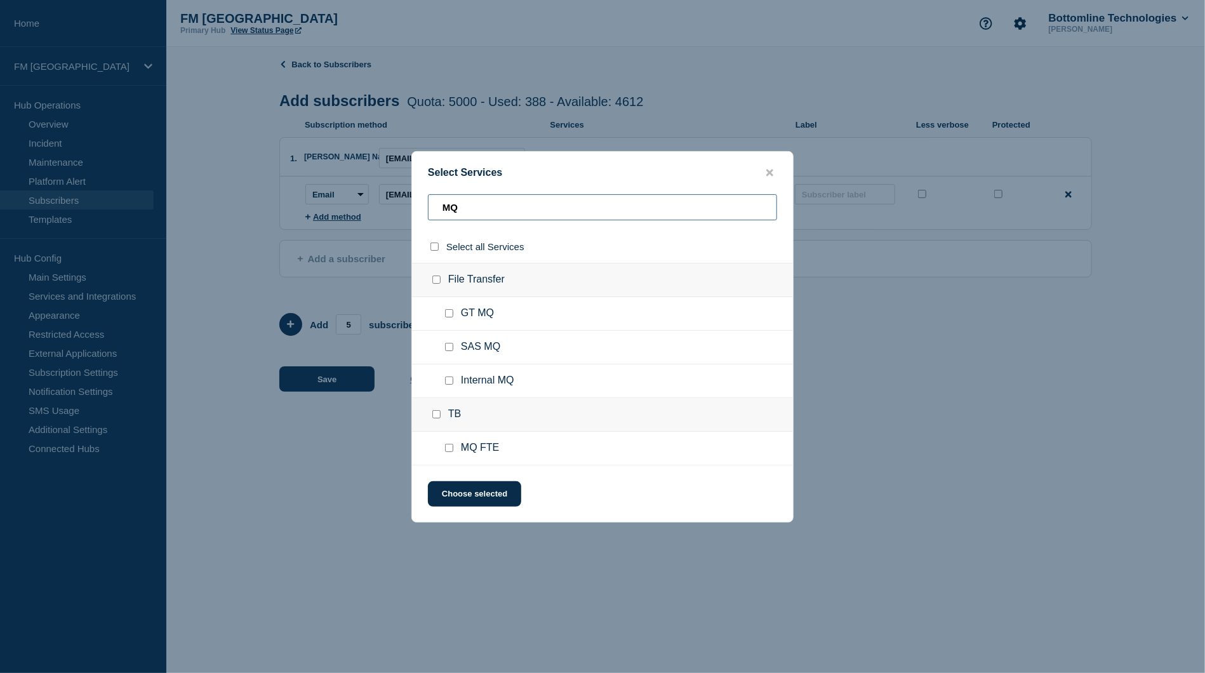
type input "MQ"
click at [449, 315] on input "GT MQ checkbox" at bounding box center [449, 313] width 8 height 8
checkbox input "true"
click at [451, 350] on input "SAS MQ checkbox" at bounding box center [449, 347] width 8 height 8
checkbox input "true"
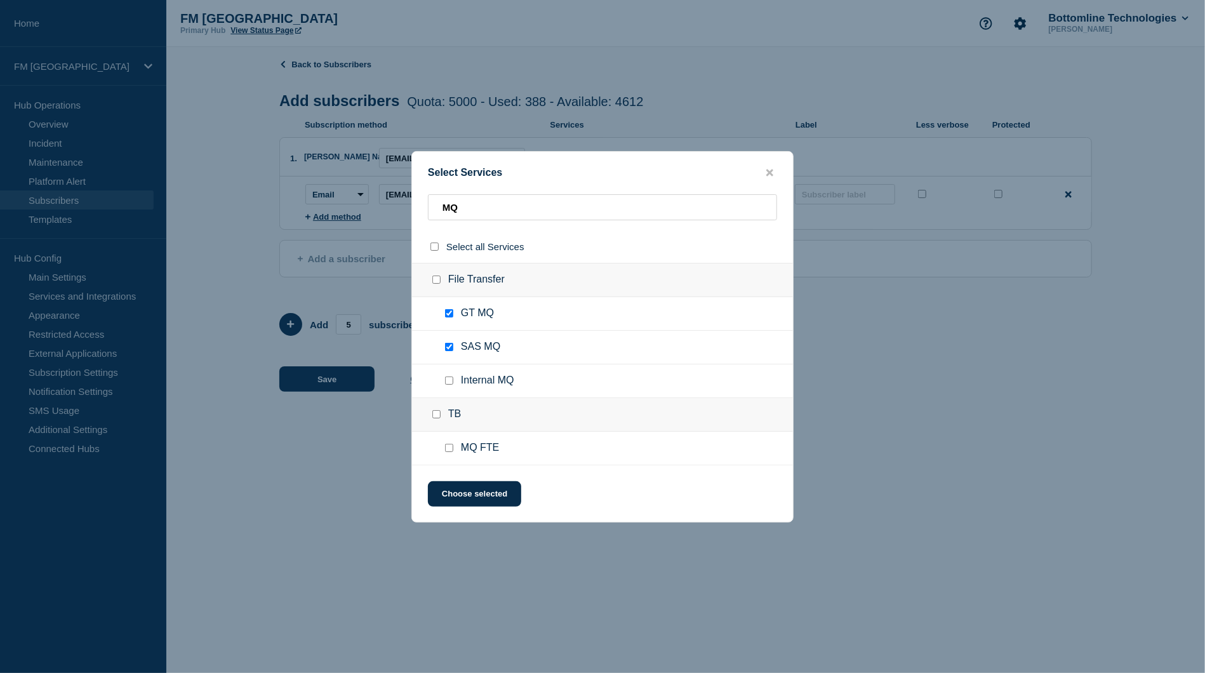
click at [448, 385] on input "Internal MQ checkbox" at bounding box center [449, 380] width 8 height 8
checkbox input "true"
click at [449, 498] on button "Choose selected" at bounding box center [474, 493] width 93 height 25
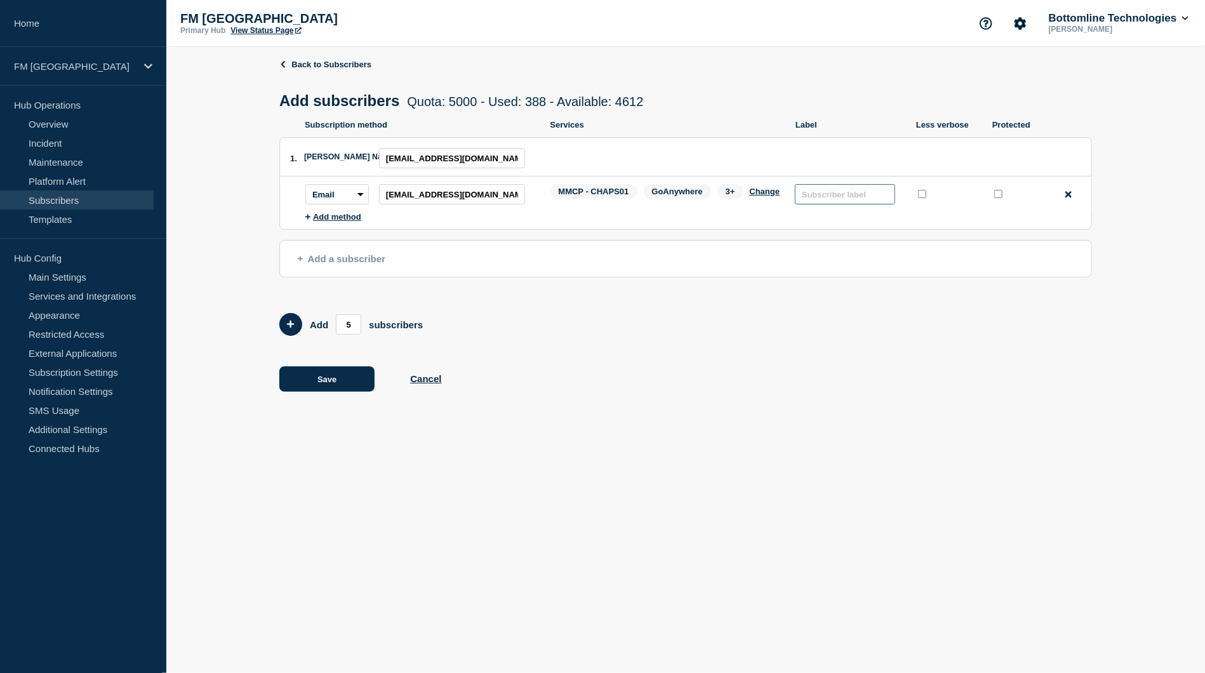
click at [834, 198] on input "text" at bounding box center [845, 194] width 100 height 20
type input "INTERNAL"
click at [327, 389] on button "Save" at bounding box center [326, 378] width 95 height 25
